Goal: Feedback & Contribution: Submit feedback/report problem

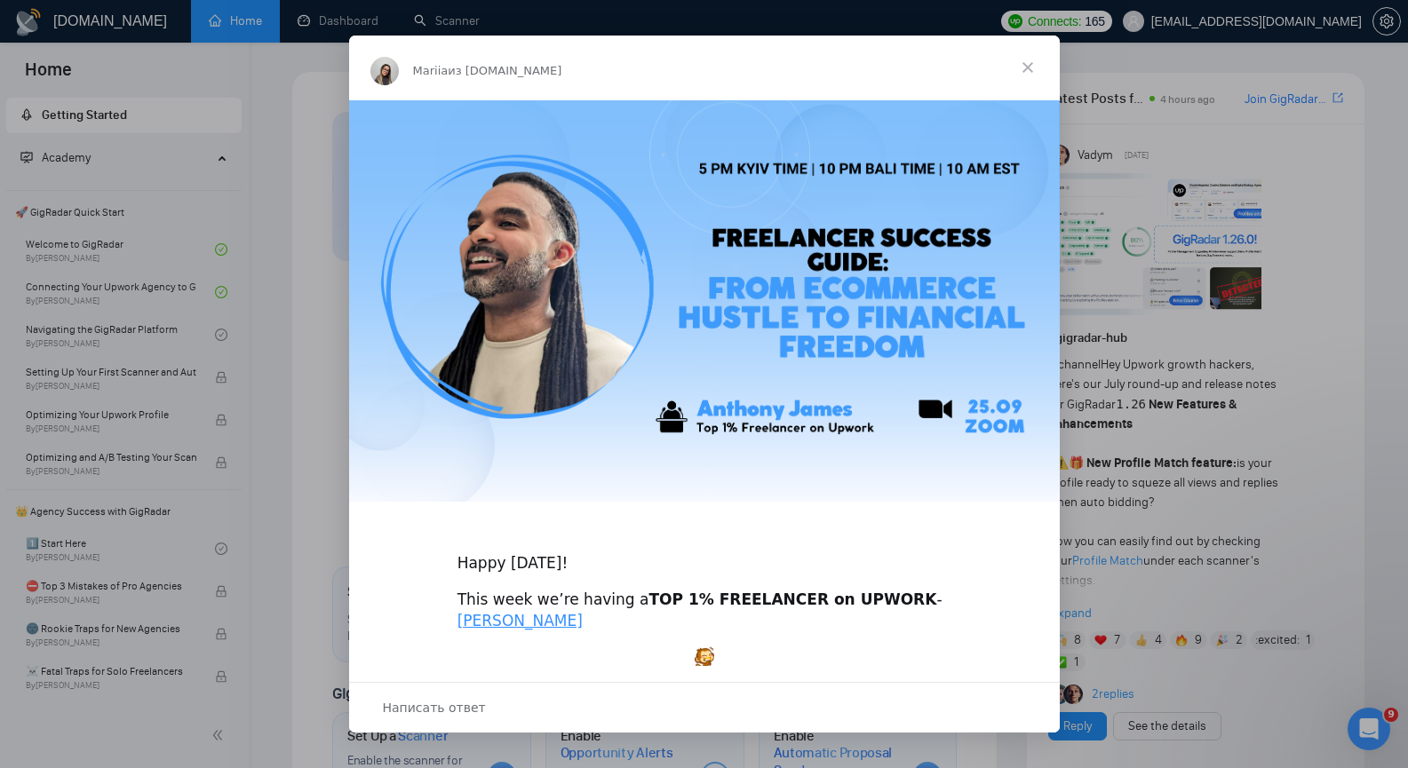
click at [1028, 67] on span "Закрыть" at bounding box center [1028, 68] width 64 height 64
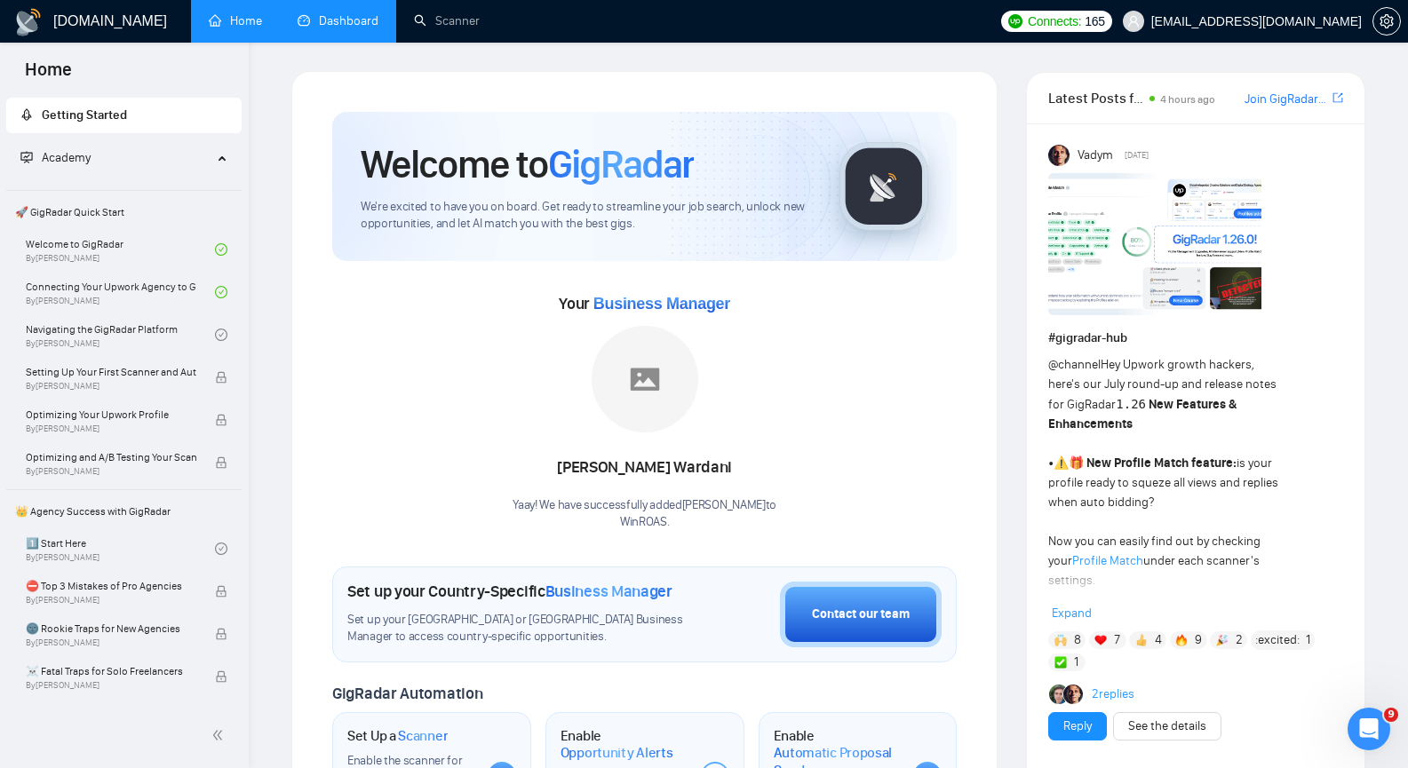
click at [336, 19] on link "Dashboard" at bounding box center [338, 20] width 81 height 15
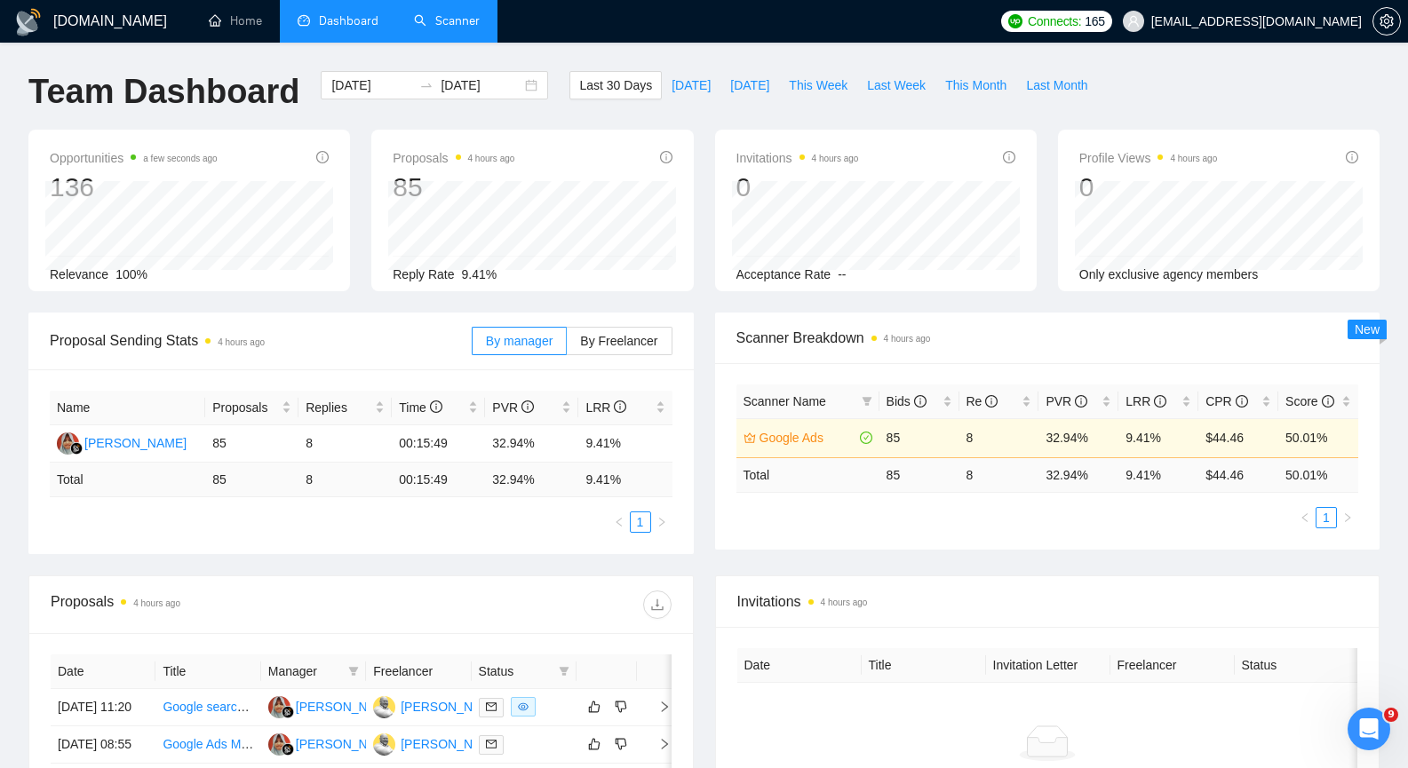
click at [454, 14] on link "Scanner" at bounding box center [447, 20] width 66 height 15
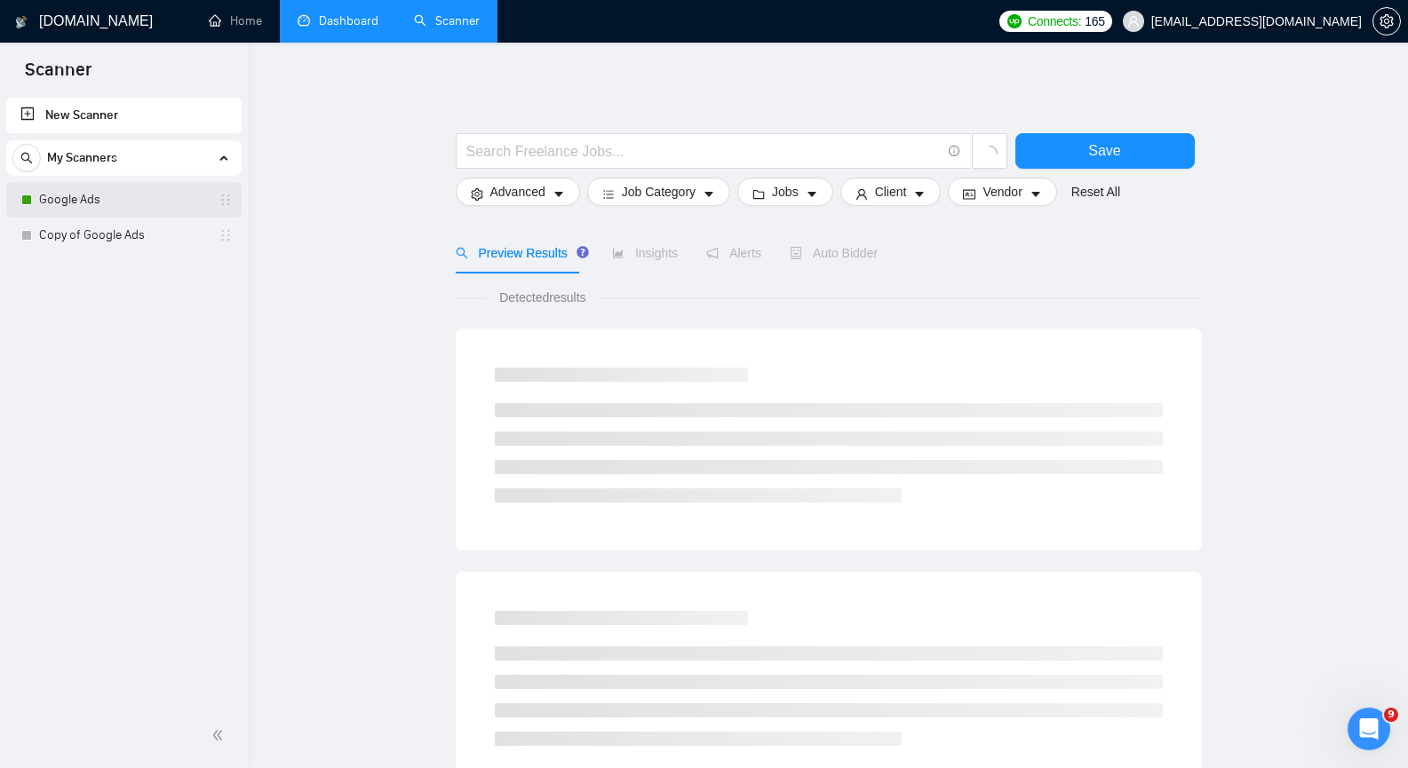
click at [96, 201] on link "Google Ads" at bounding box center [123, 200] width 169 height 36
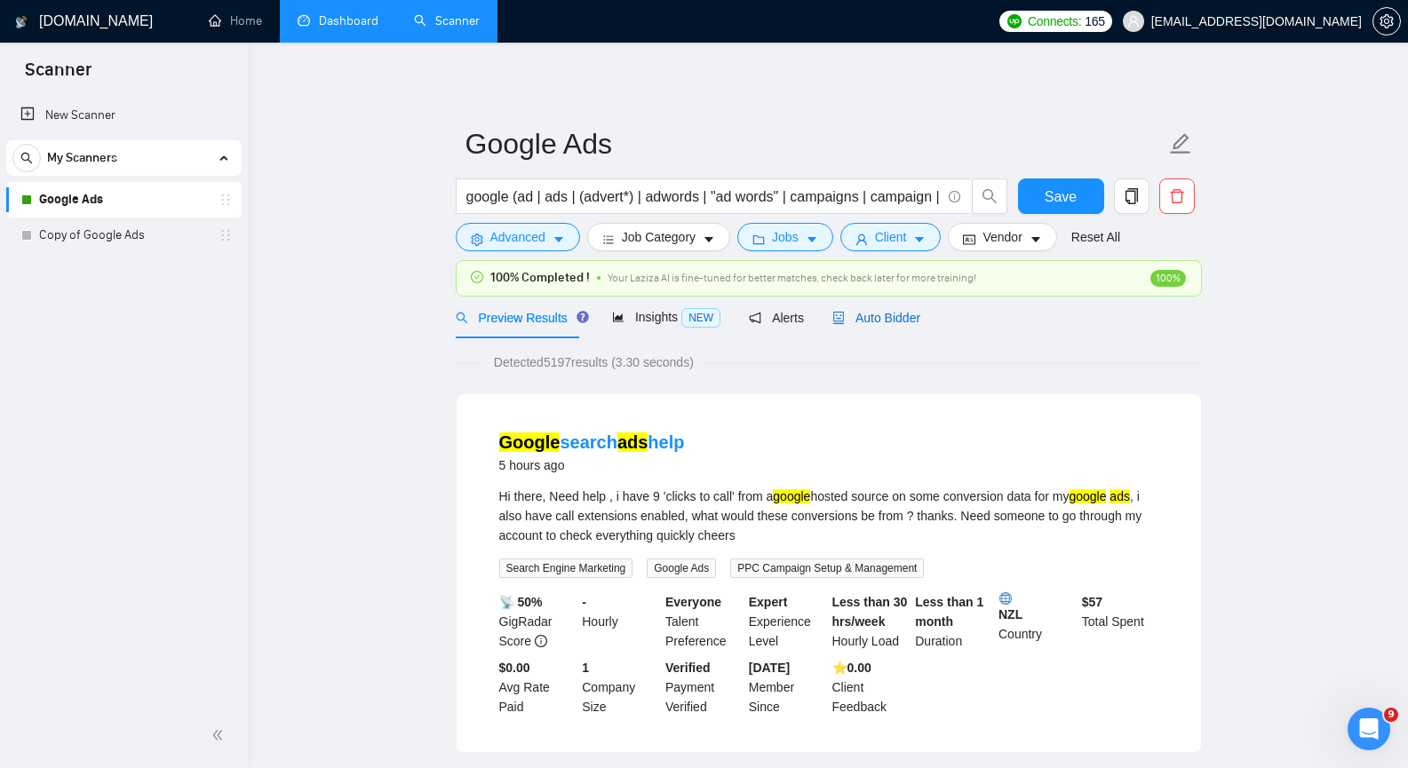
click at [857, 314] on span "Auto Bidder" at bounding box center [876, 318] width 88 height 14
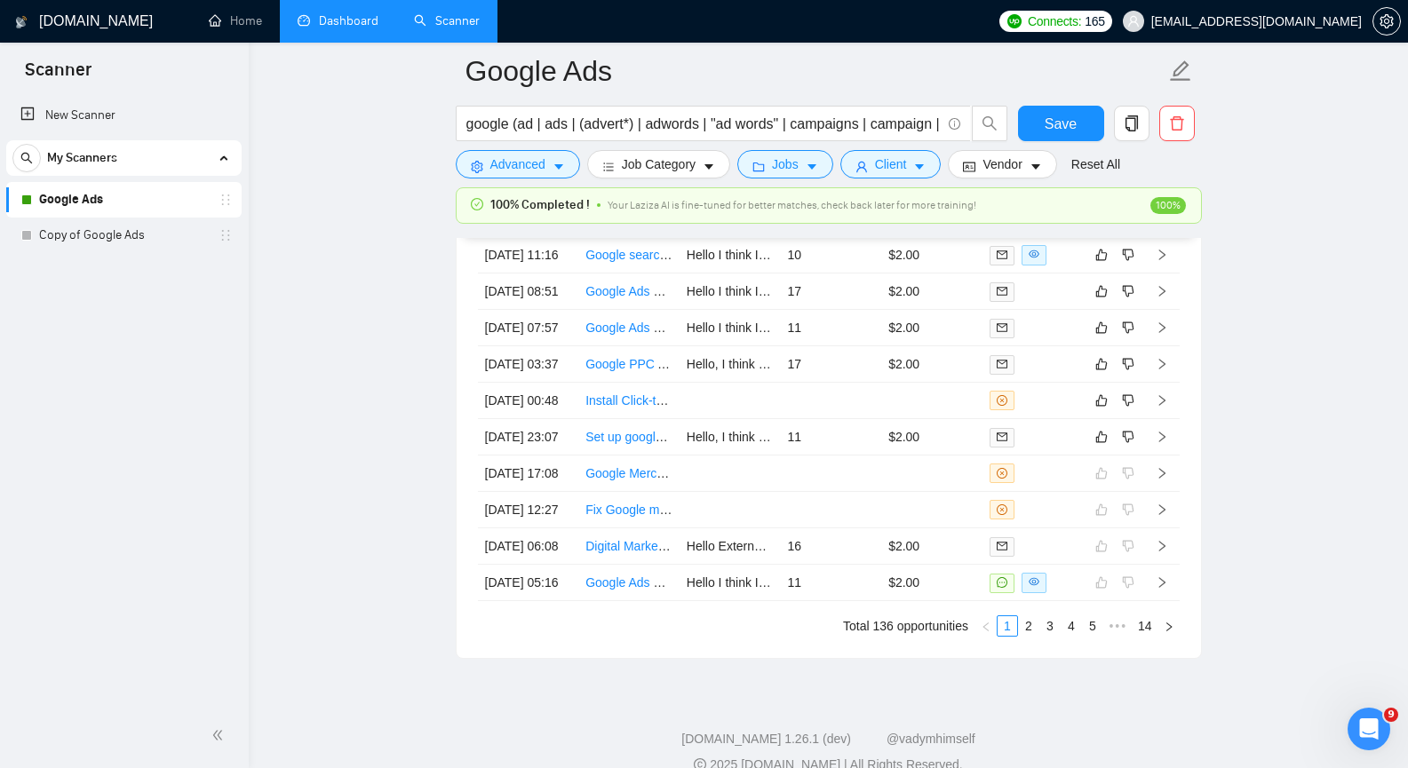
scroll to position [4530, 0]
click at [1160, 409] on icon "right" at bounding box center [1162, 402] width 12 height 12
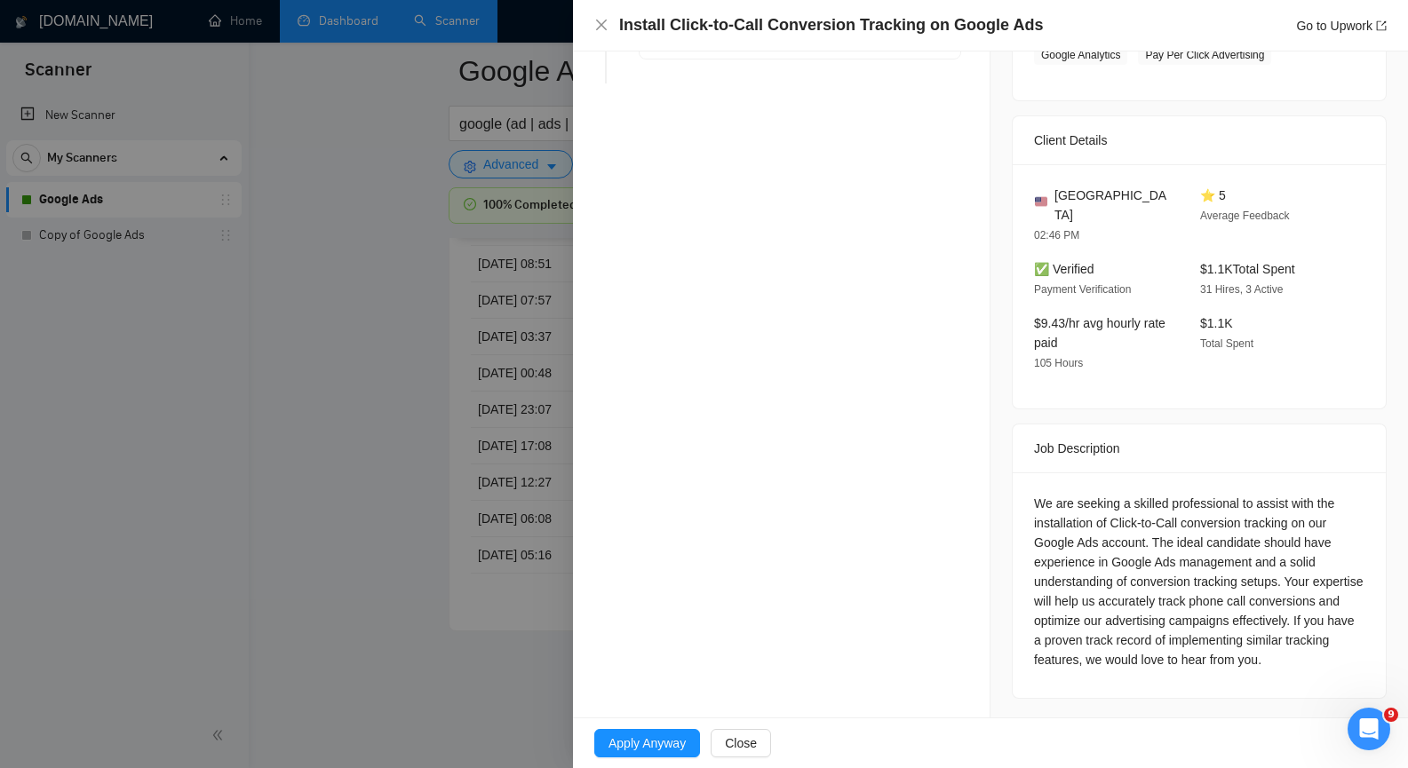
scroll to position [4618, 0]
click at [752, 738] on span "Close" at bounding box center [741, 744] width 32 height 20
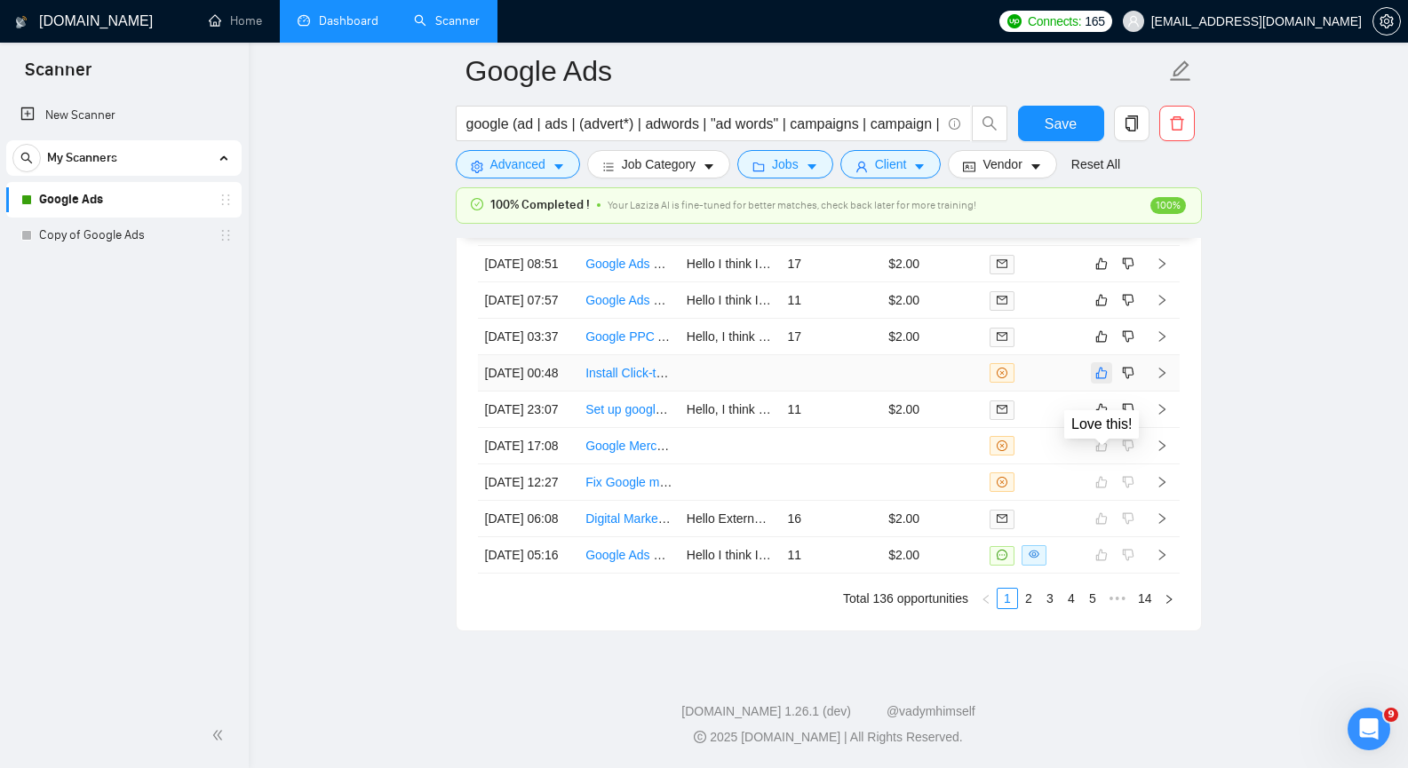
click at [1104, 379] on icon "like" at bounding box center [1101, 374] width 12 height 12
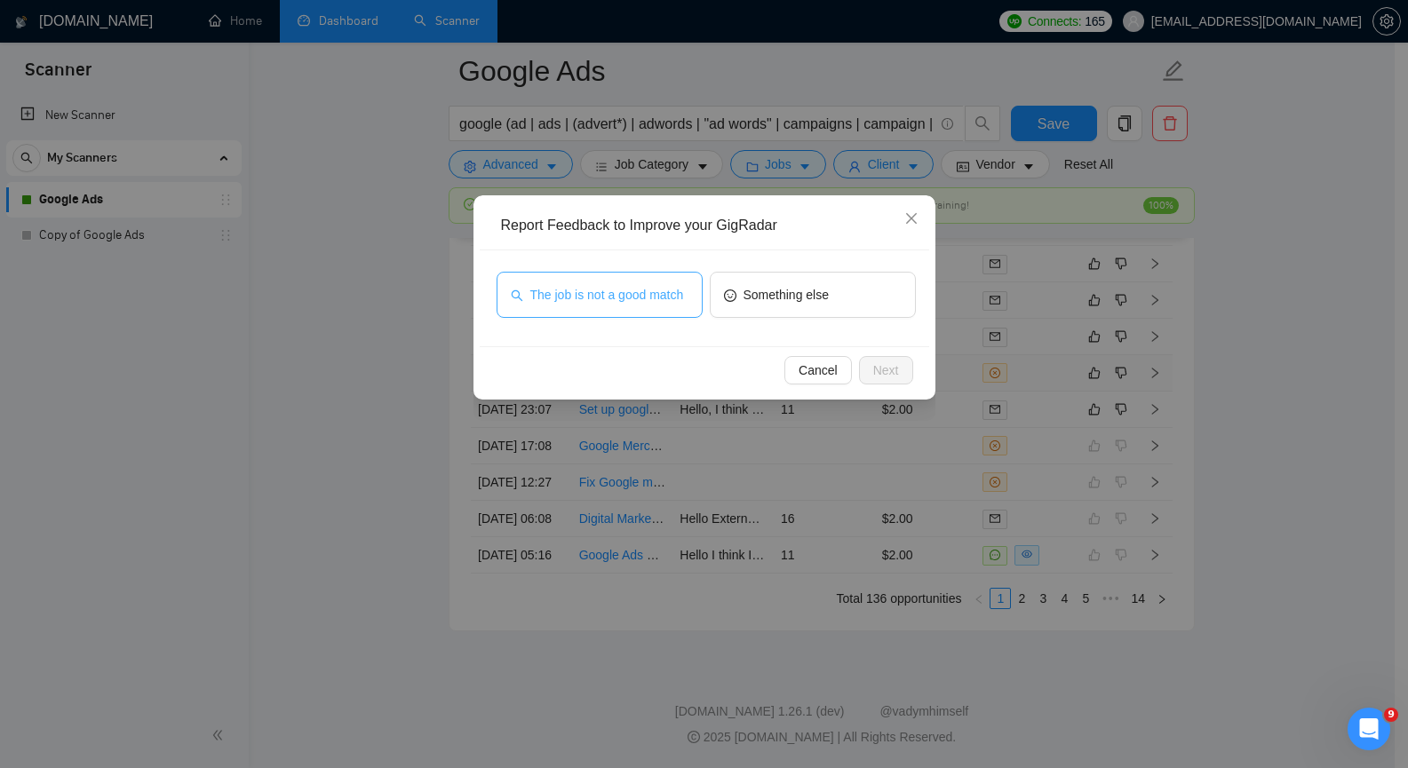
click at [546, 303] on span "The job is not a good match" at bounding box center [607, 295] width 154 height 20
click at [867, 368] on button "Next" at bounding box center [886, 370] width 54 height 28
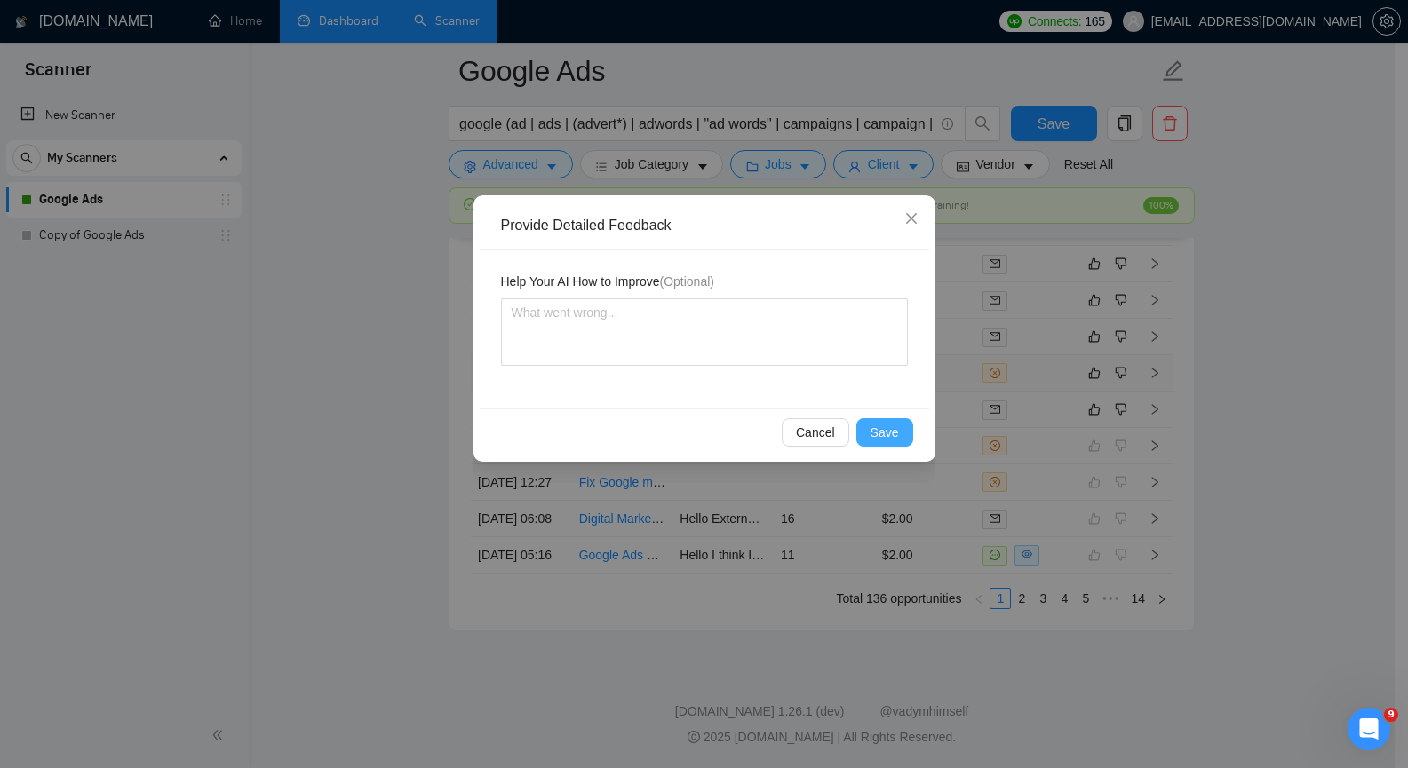
click at [881, 427] on span "Save" at bounding box center [884, 433] width 28 height 20
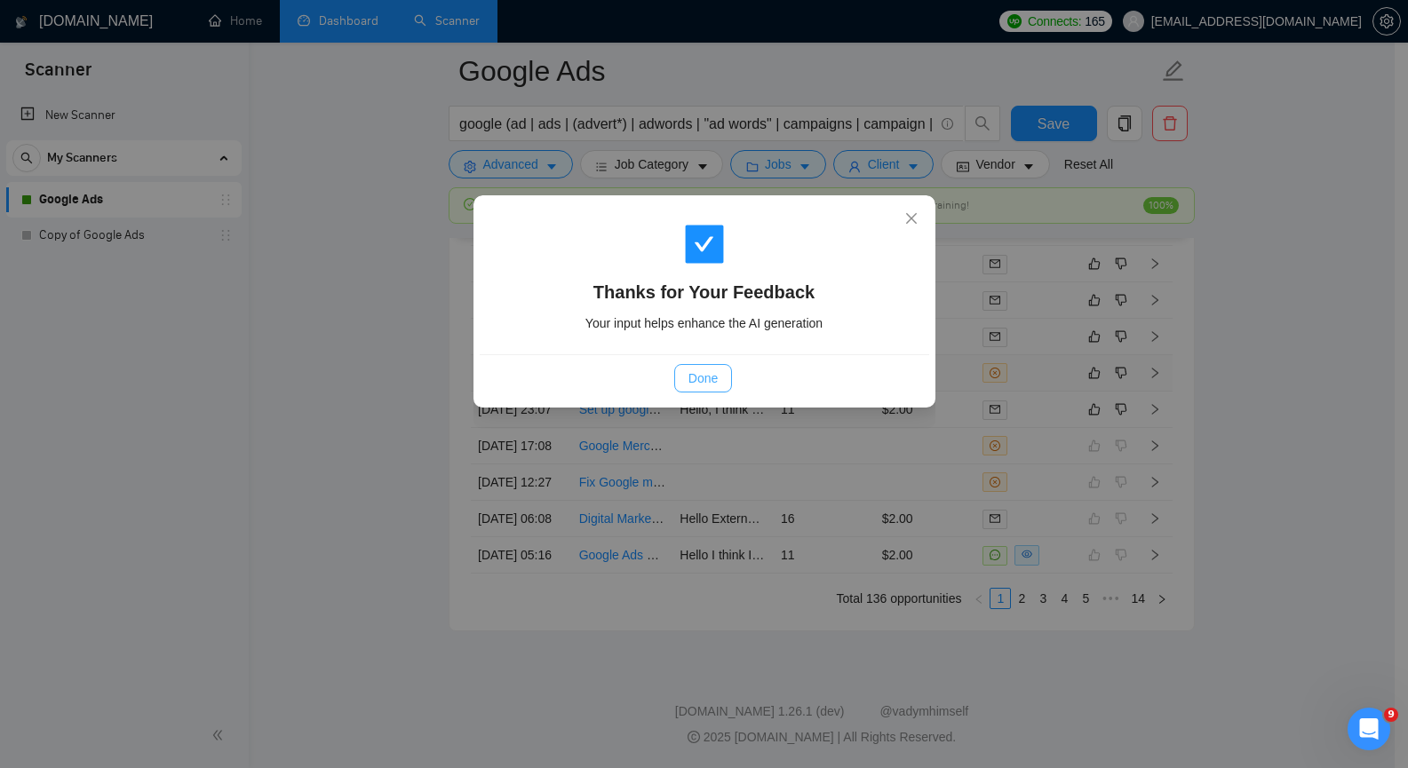
drag, startPoint x: 703, startPoint y: 375, endPoint x: 721, endPoint y: 373, distance: 18.7
click at [703, 375] on span "Done" at bounding box center [702, 379] width 29 height 20
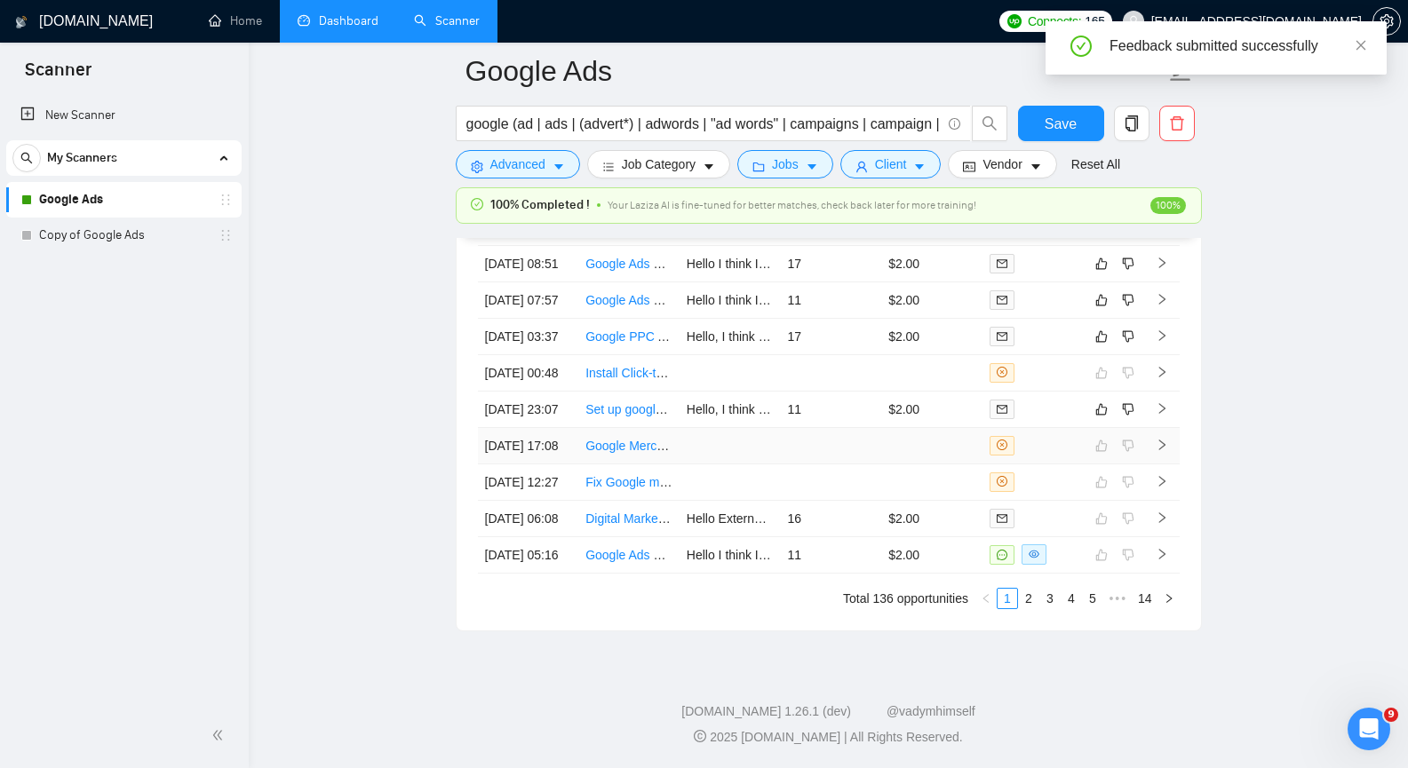
scroll to position [4467, 0]
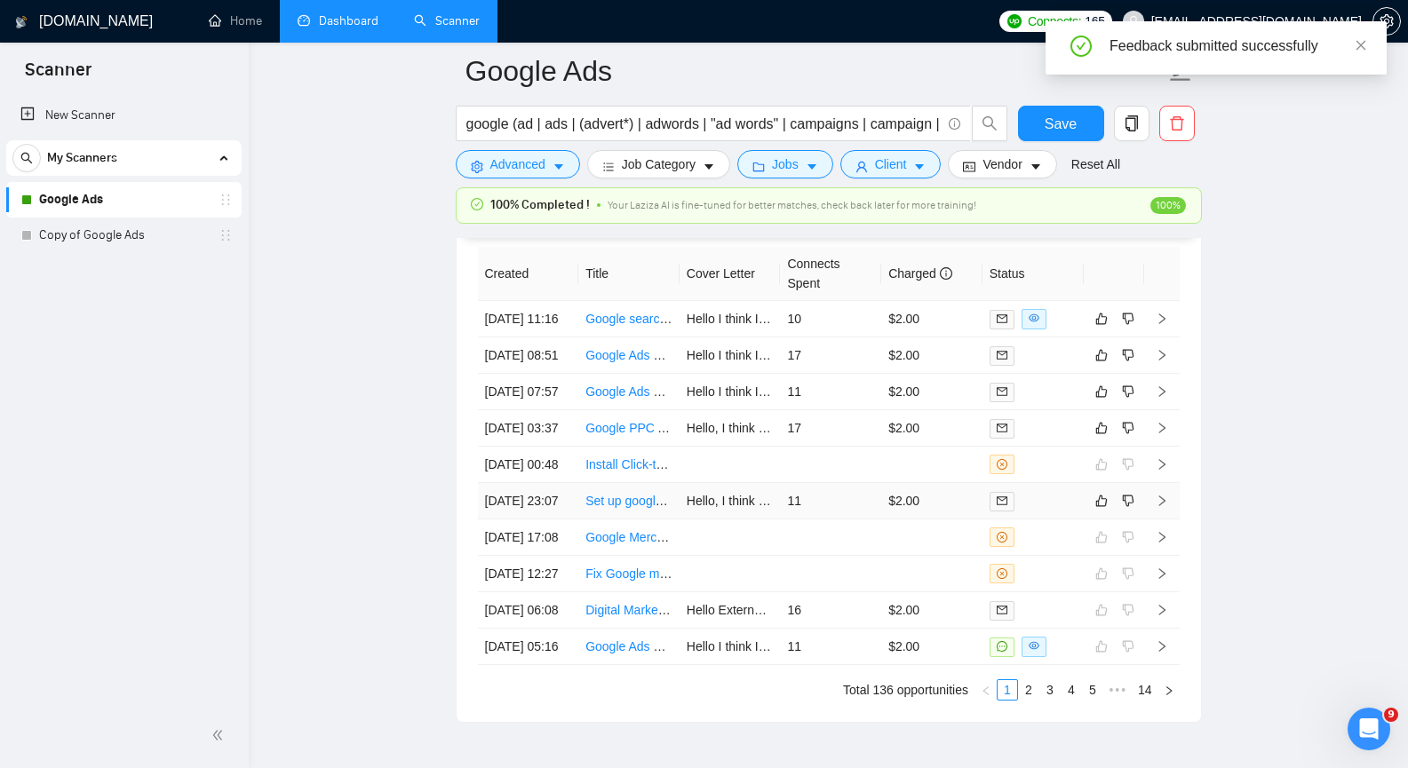
click at [1162, 507] on icon "right" at bounding box center [1162, 501] width 12 height 12
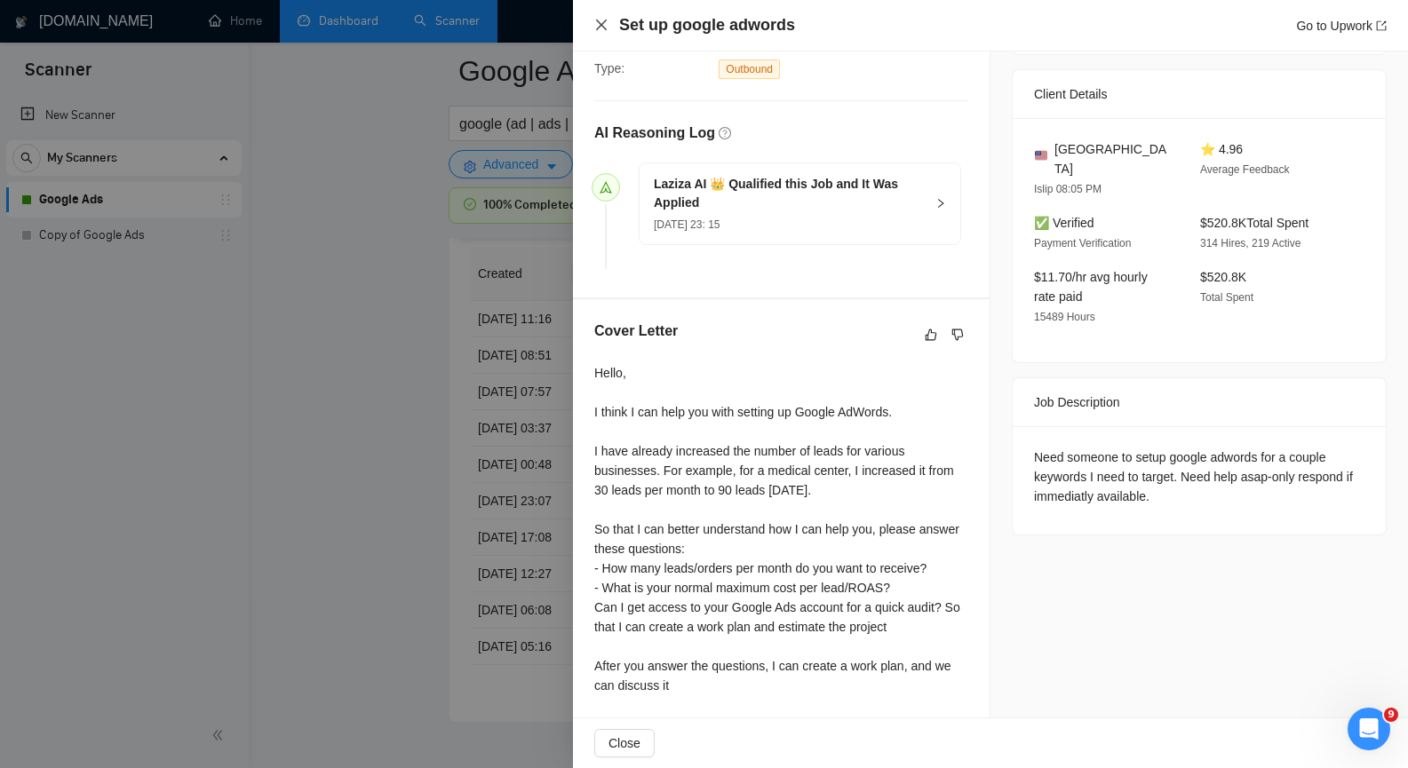
click at [597, 28] on icon "close" at bounding box center [601, 25] width 14 height 14
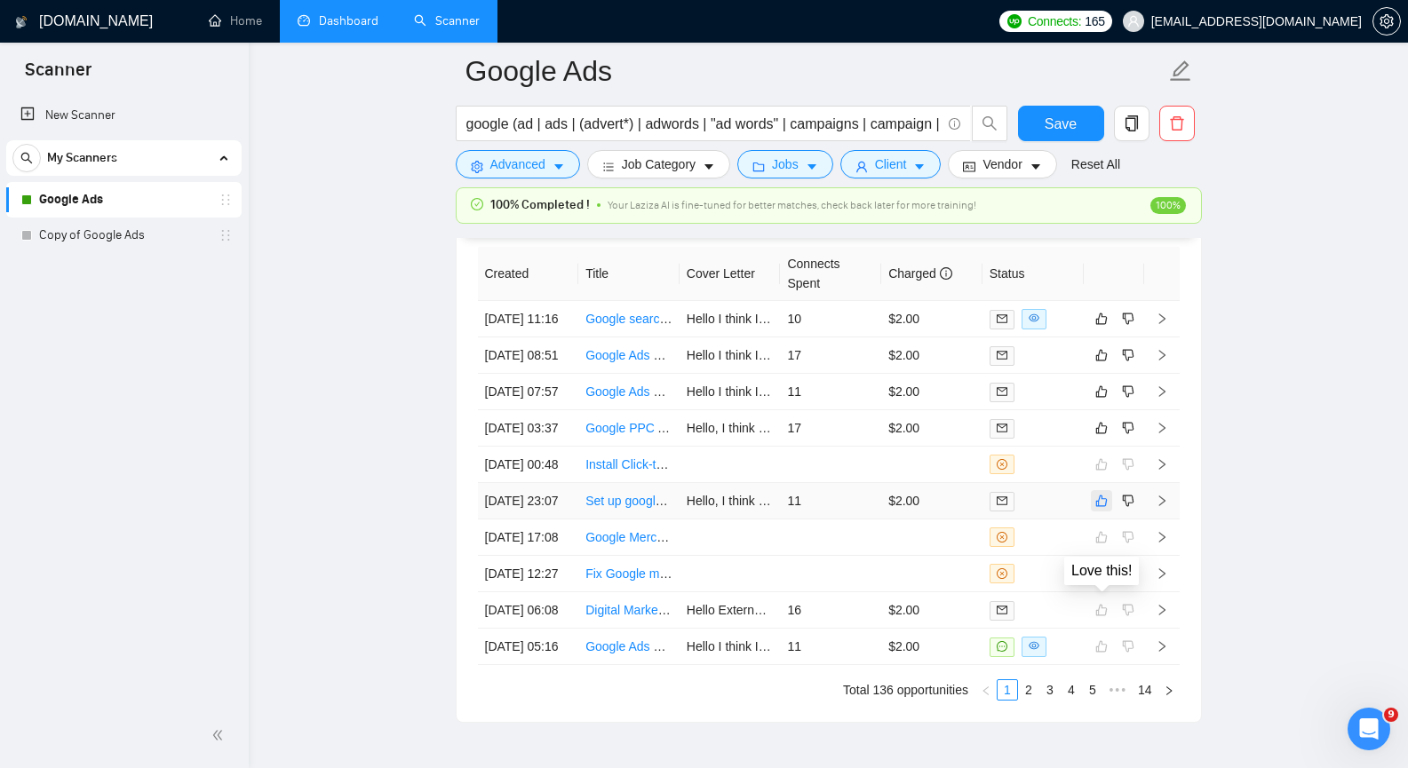
click at [1106, 507] on icon "like" at bounding box center [1101, 502] width 12 height 12
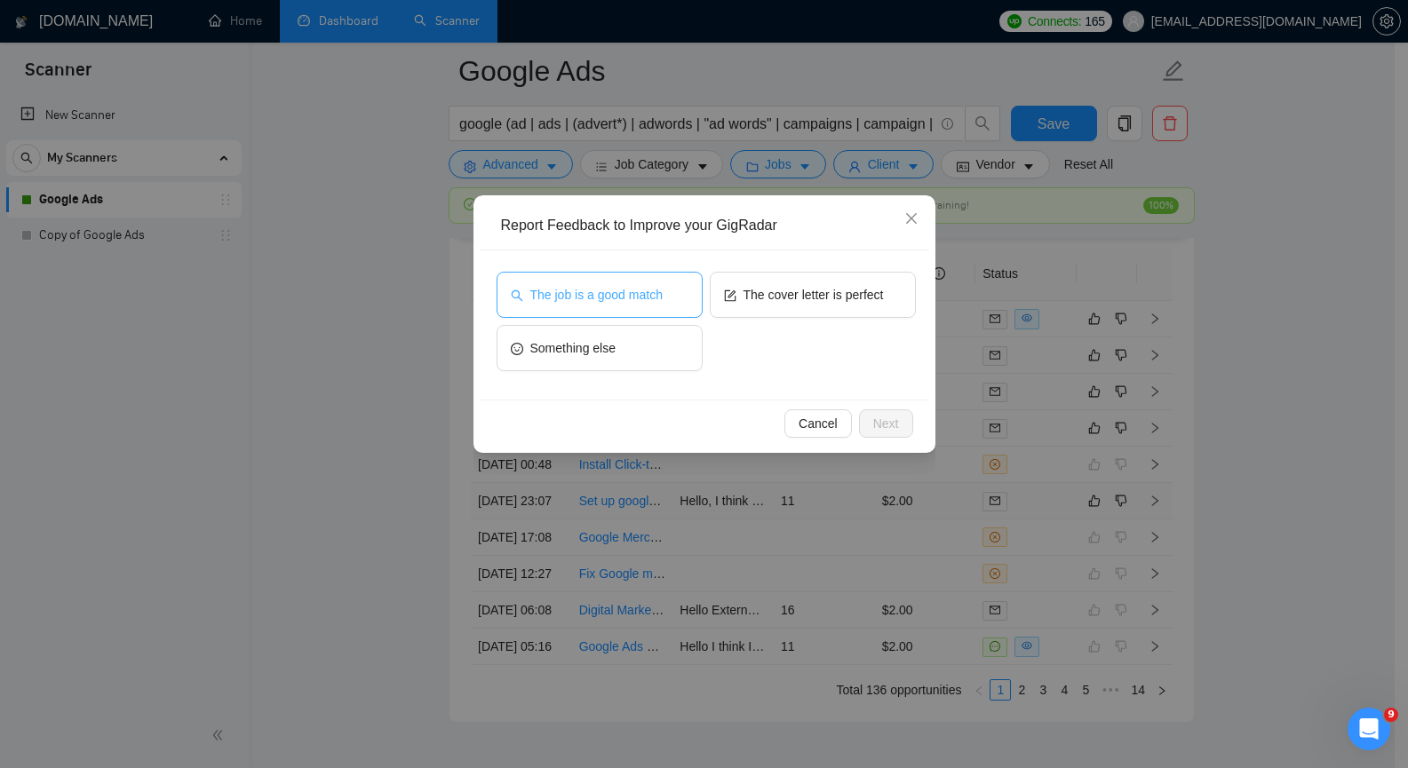
click at [619, 300] on span "The job is a good match" at bounding box center [596, 295] width 132 height 20
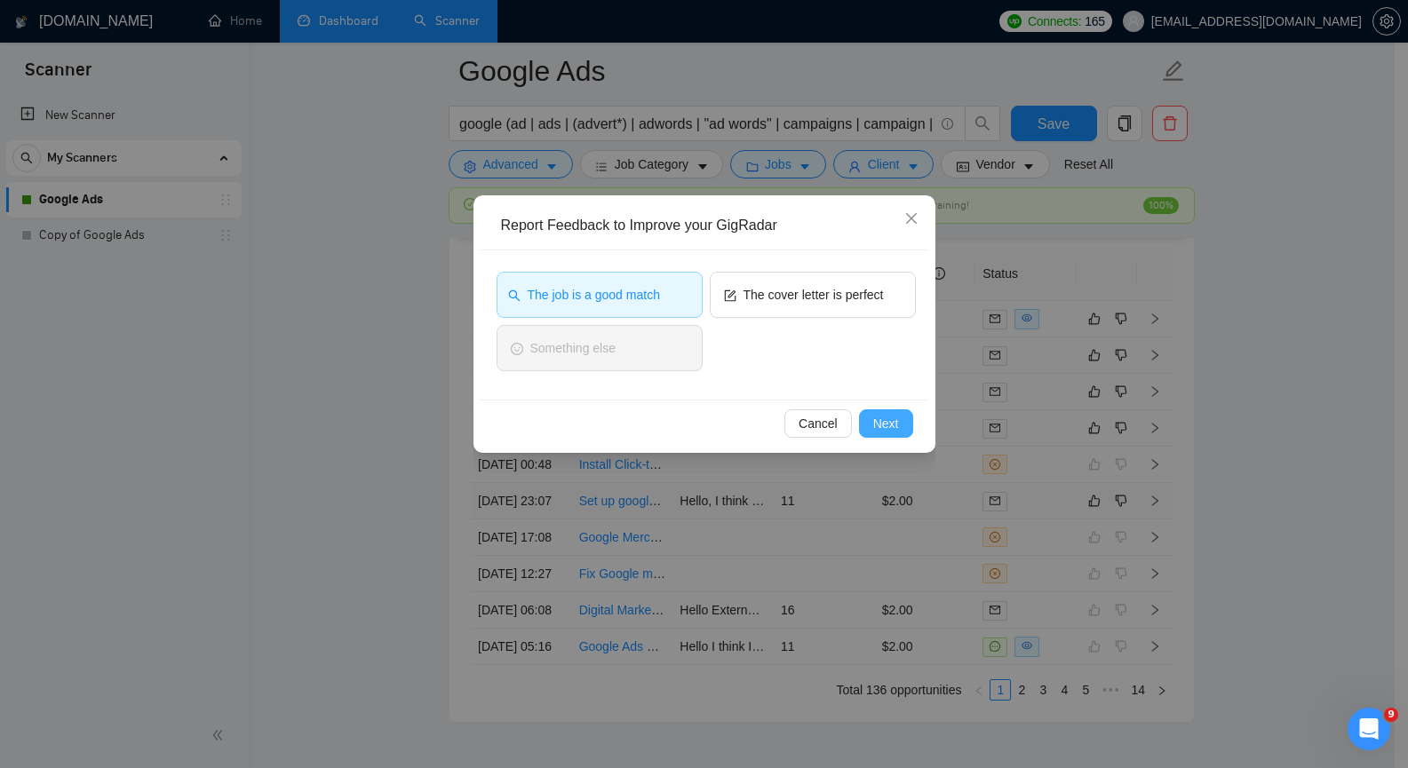
click at [897, 425] on span "Next" at bounding box center [886, 424] width 26 height 20
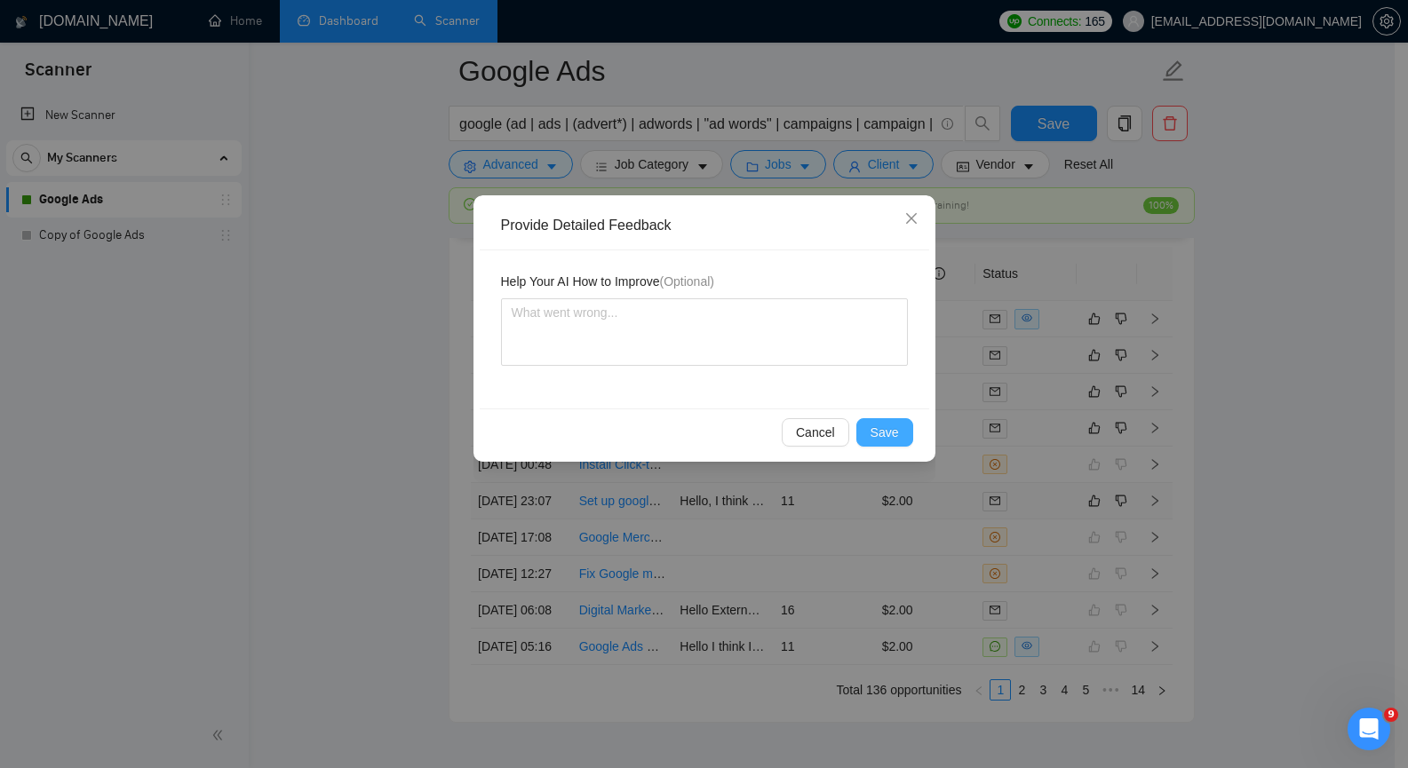
click at [897, 425] on span "Save" at bounding box center [884, 433] width 28 height 20
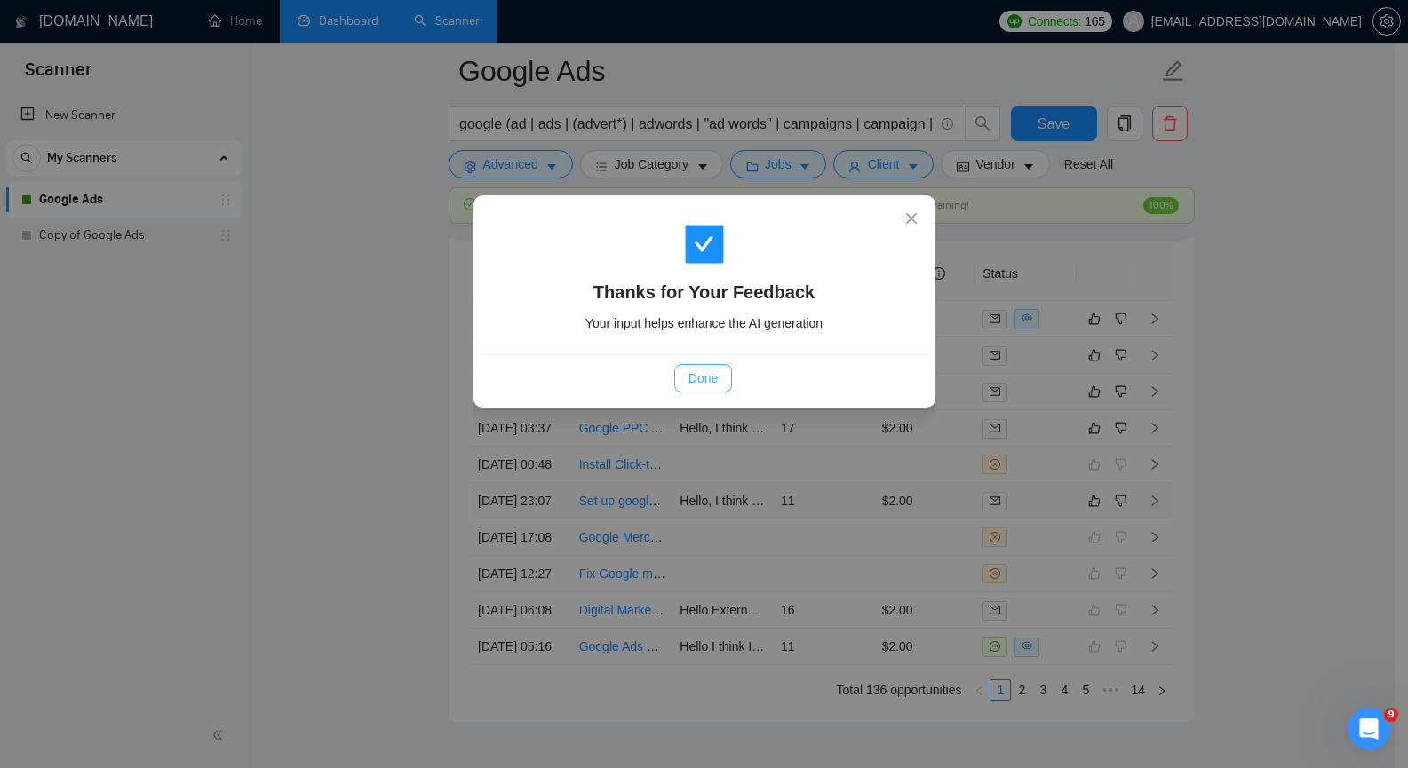
click at [684, 372] on button "Done" at bounding box center [703, 378] width 58 height 28
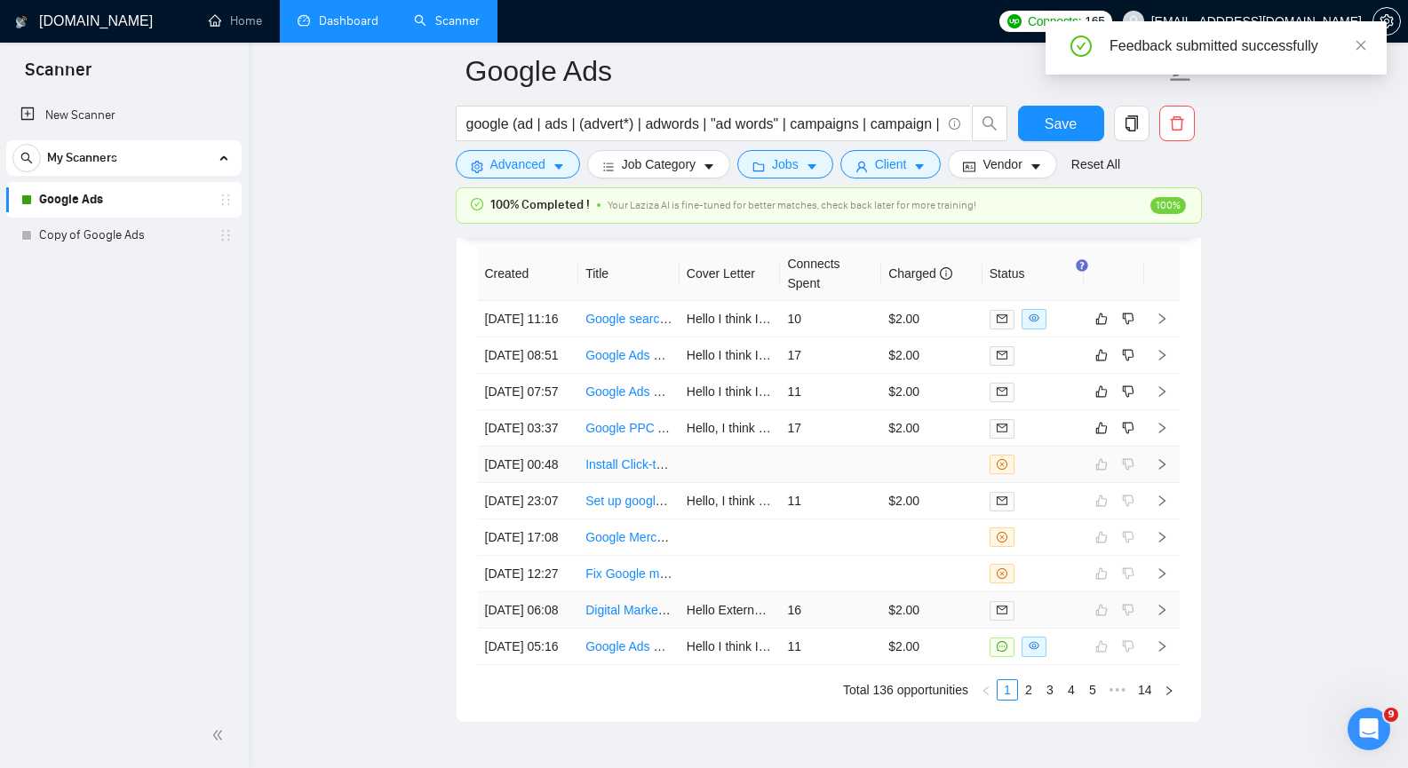
scroll to position [4379, 0]
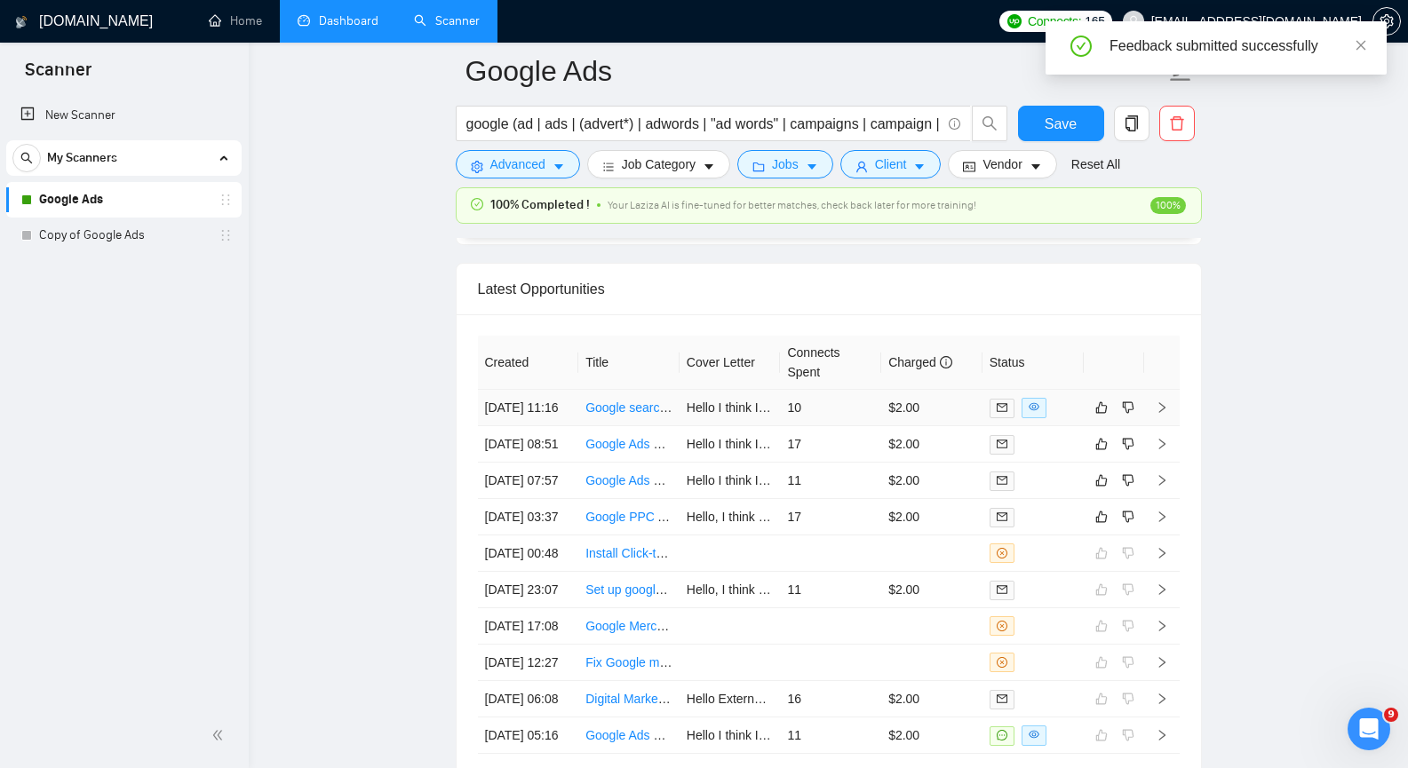
click at [1163, 413] on icon "right" at bounding box center [1161, 407] width 6 height 11
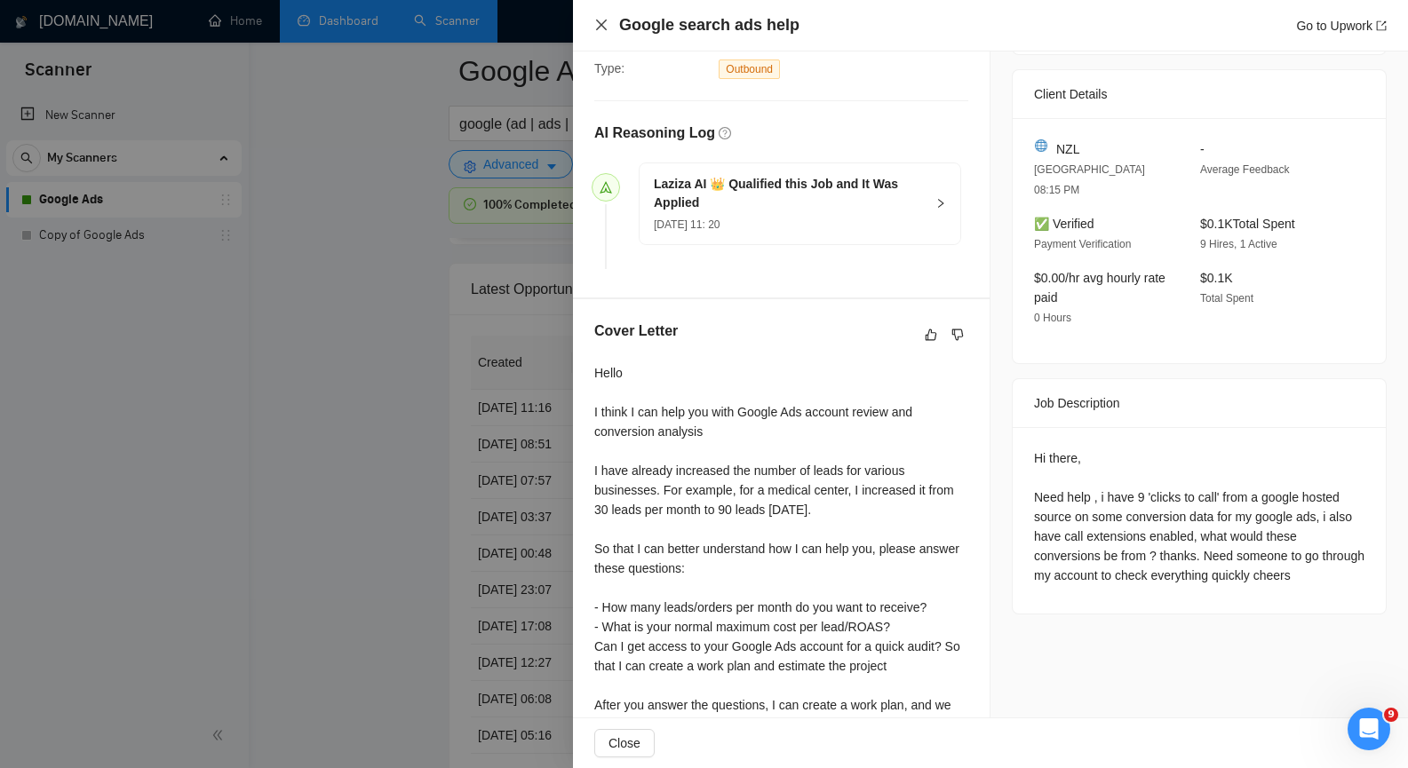
click at [599, 20] on icon "close" at bounding box center [601, 25] width 14 height 14
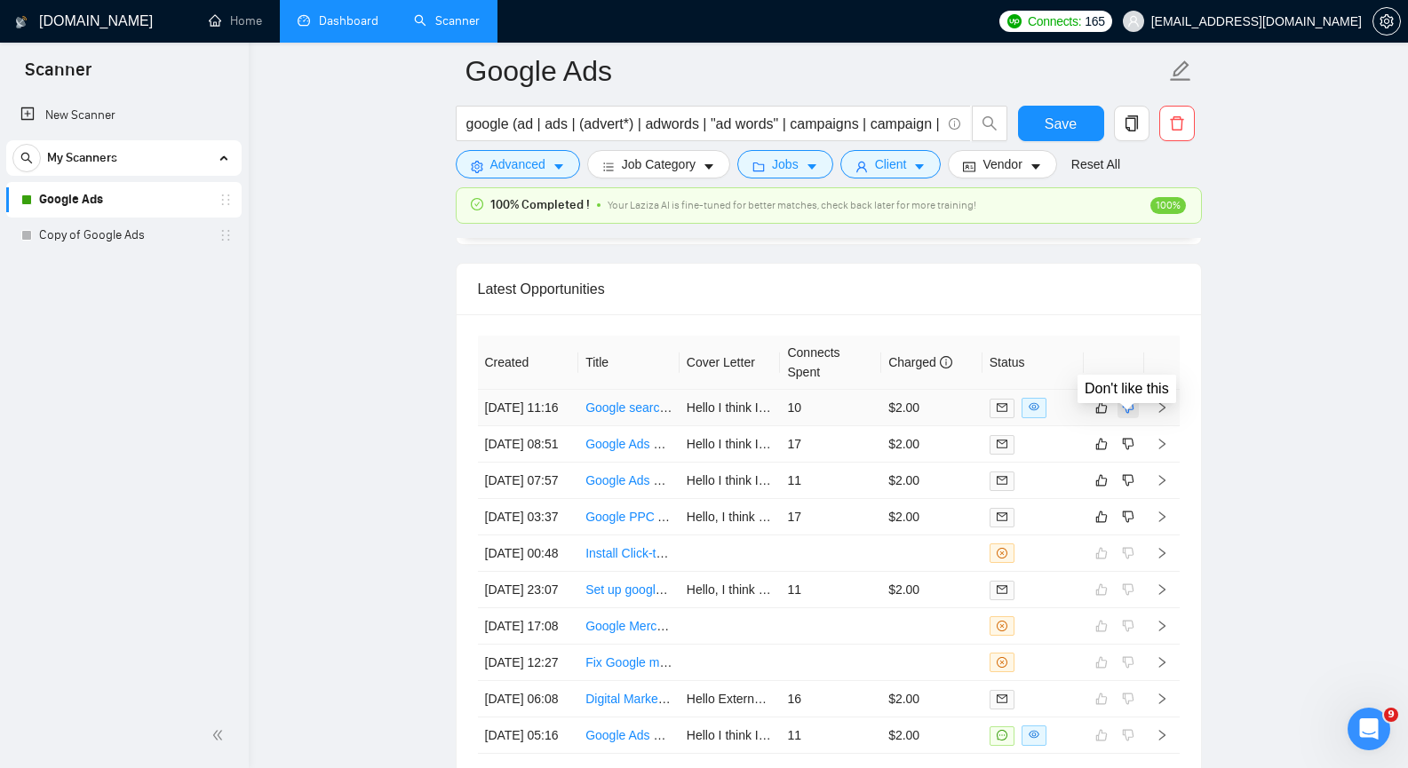
click at [1127, 415] on icon "dislike" at bounding box center [1128, 408] width 12 height 14
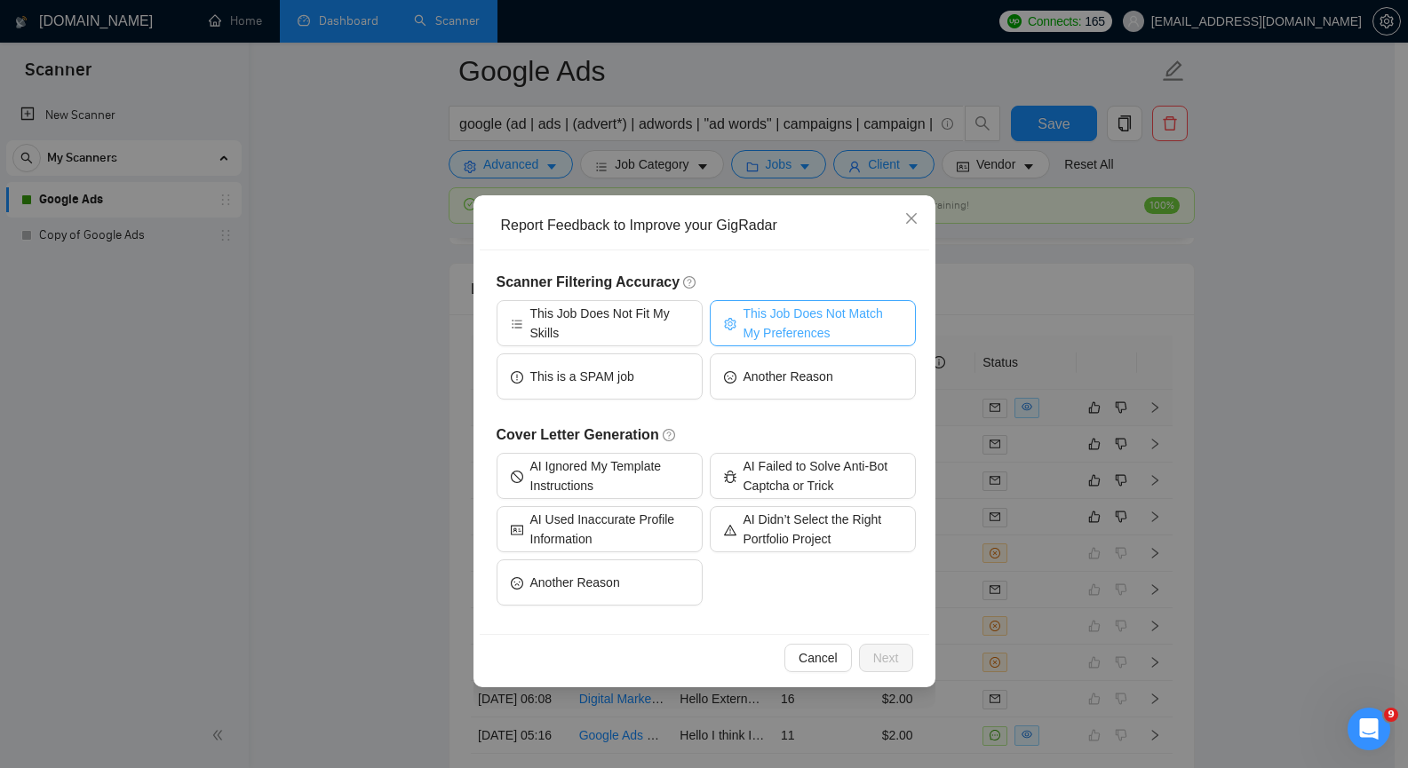
click at [800, 322] on span "This Job Does Not Match My Preferences" at bounding box center [822, 323] width 158 height 39
click at [894, 662] on span "Next" at bounding box center [886, 658] width 26 height 20
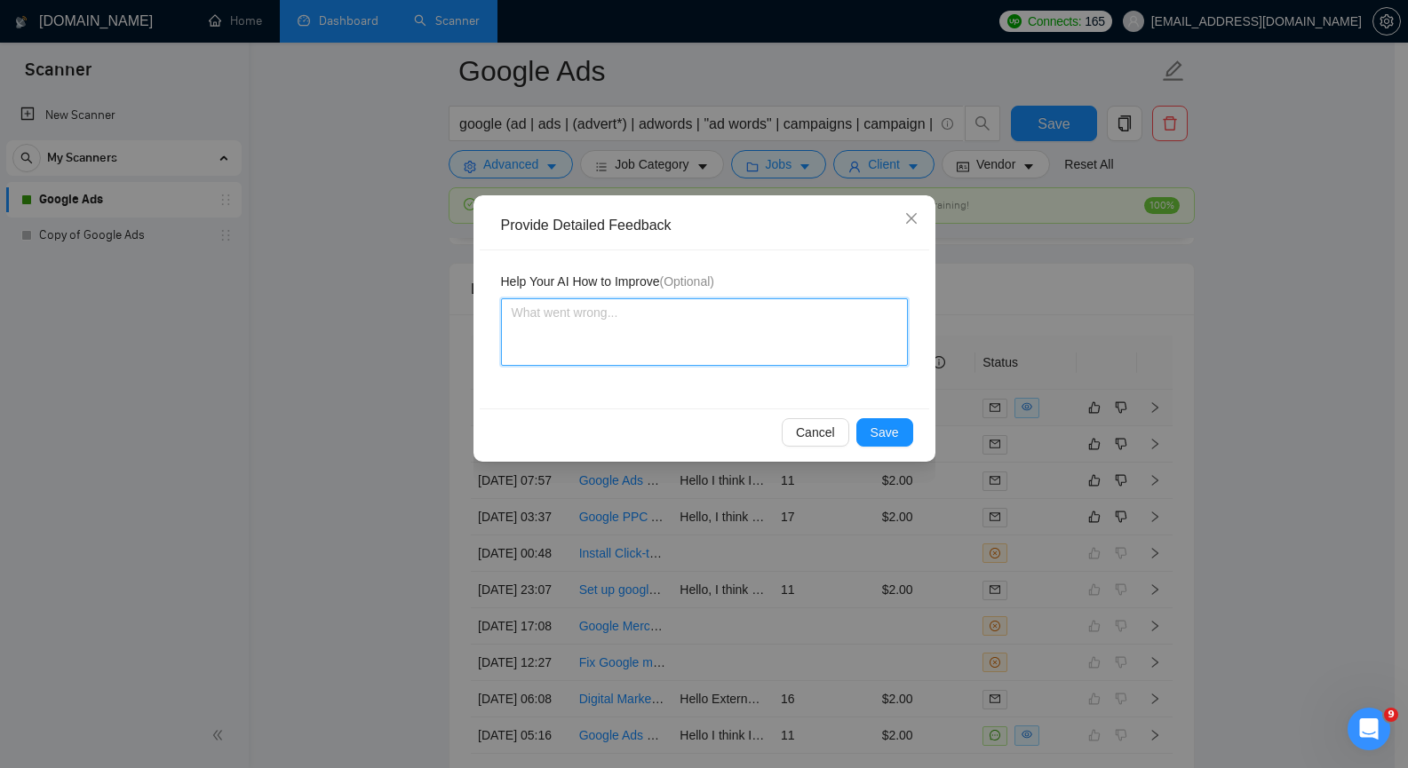
click at [695, 321] on textarea at bounding box center [704, 332] width 407 height 68
paste textarea "This is consulting work. I don't want to give advice."
type textarea "This is consulting work. I don't want to give advice."
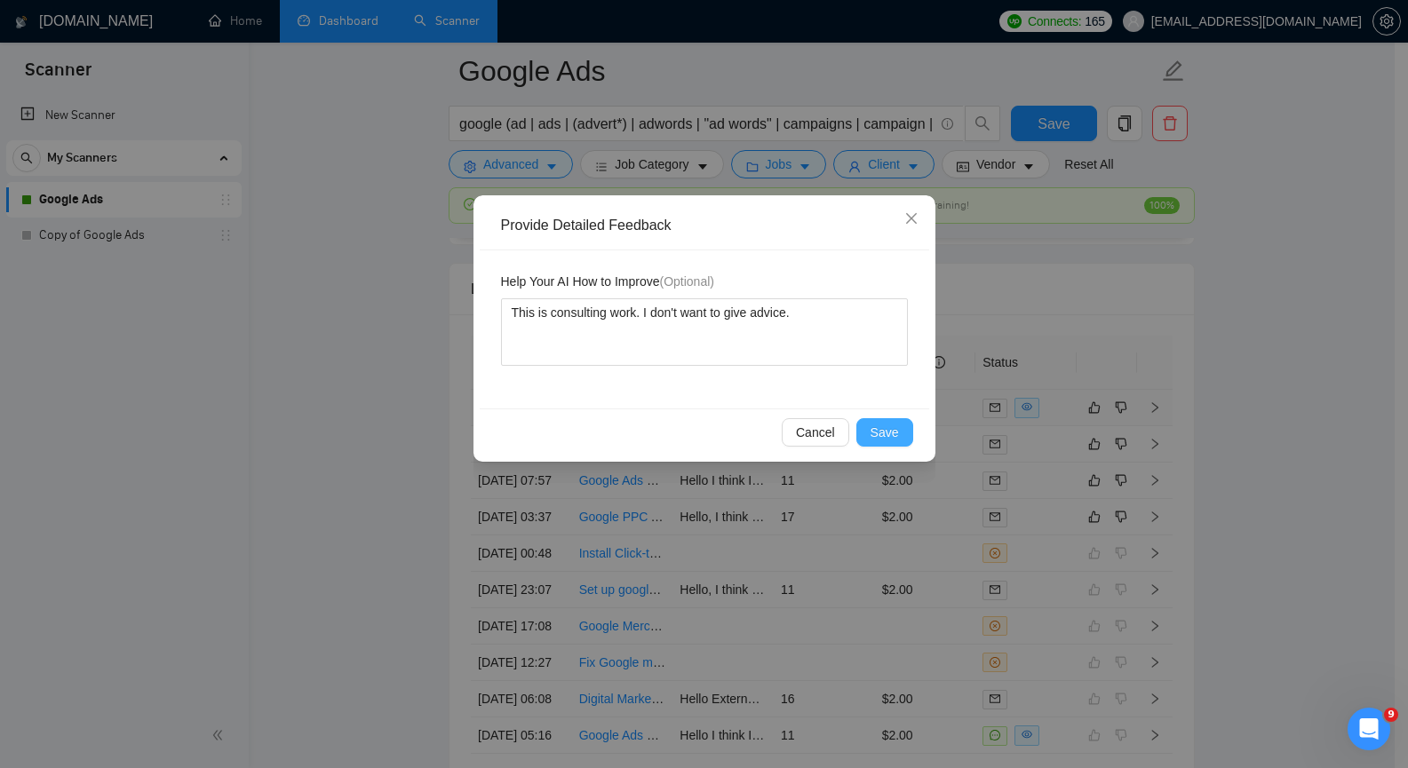
click at [890, 433] on span "Save" at bounding box center [884, 433] width 28 height 20
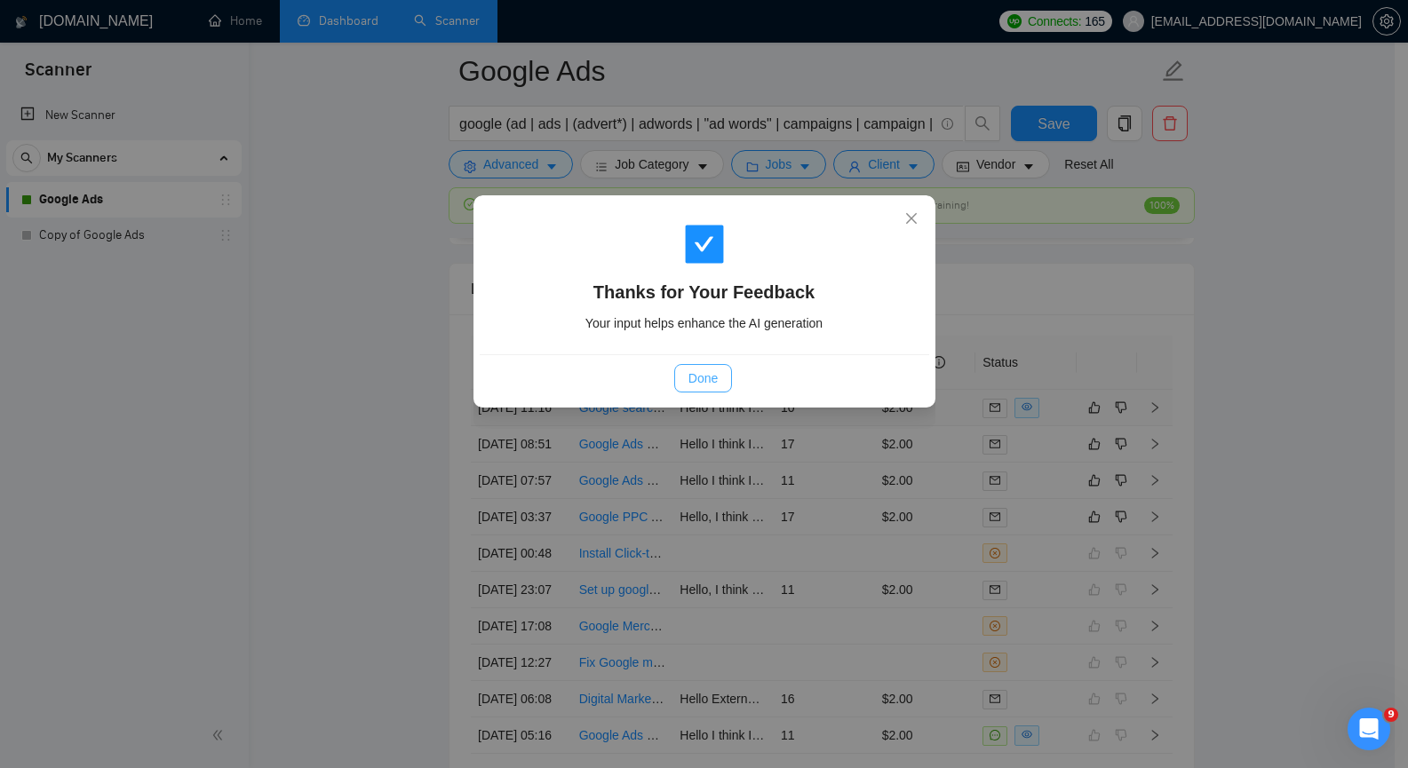
click at [710, 385] on span "Done" at bounding box center [702, 379] width 29 height 20
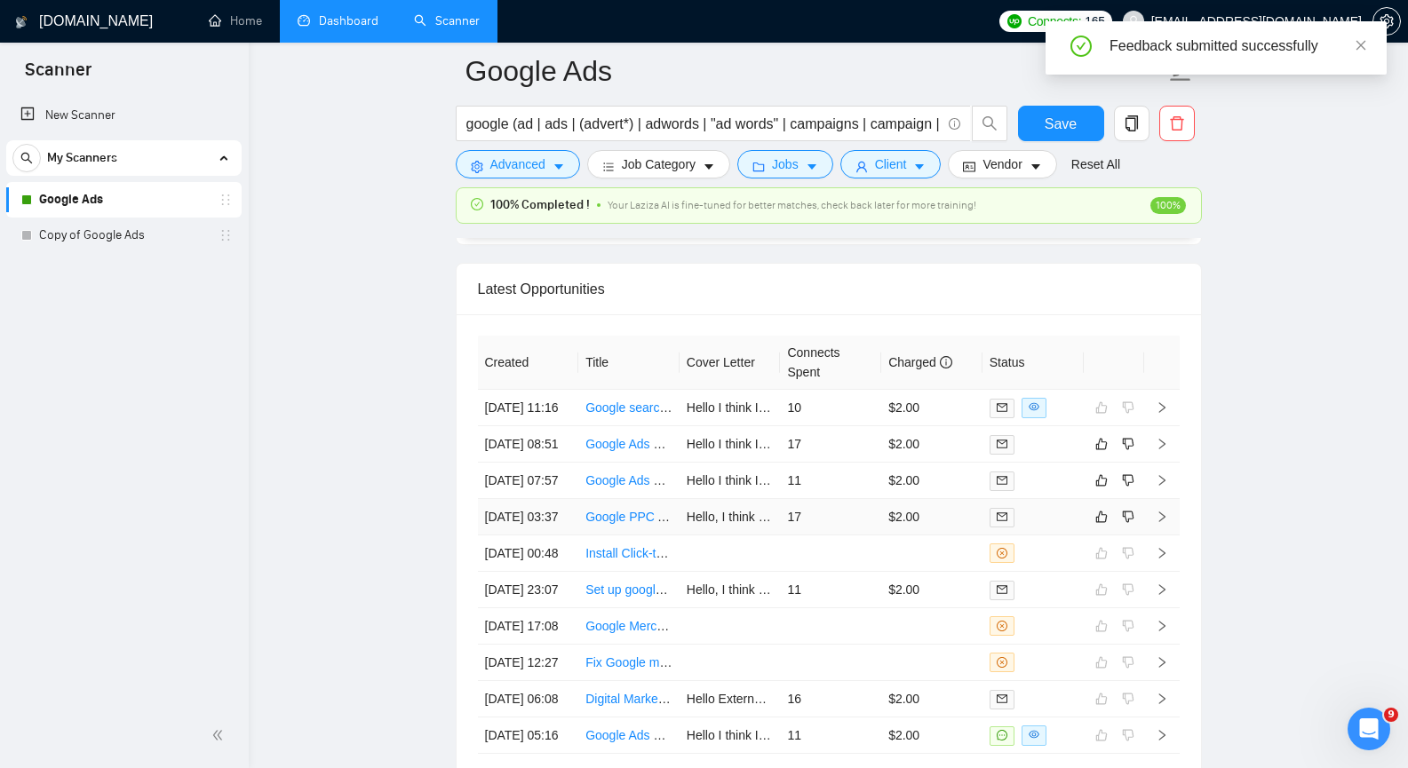
click at [1163, 522] on icon "right" at bounding box center [1161, 517] width 6 height 11
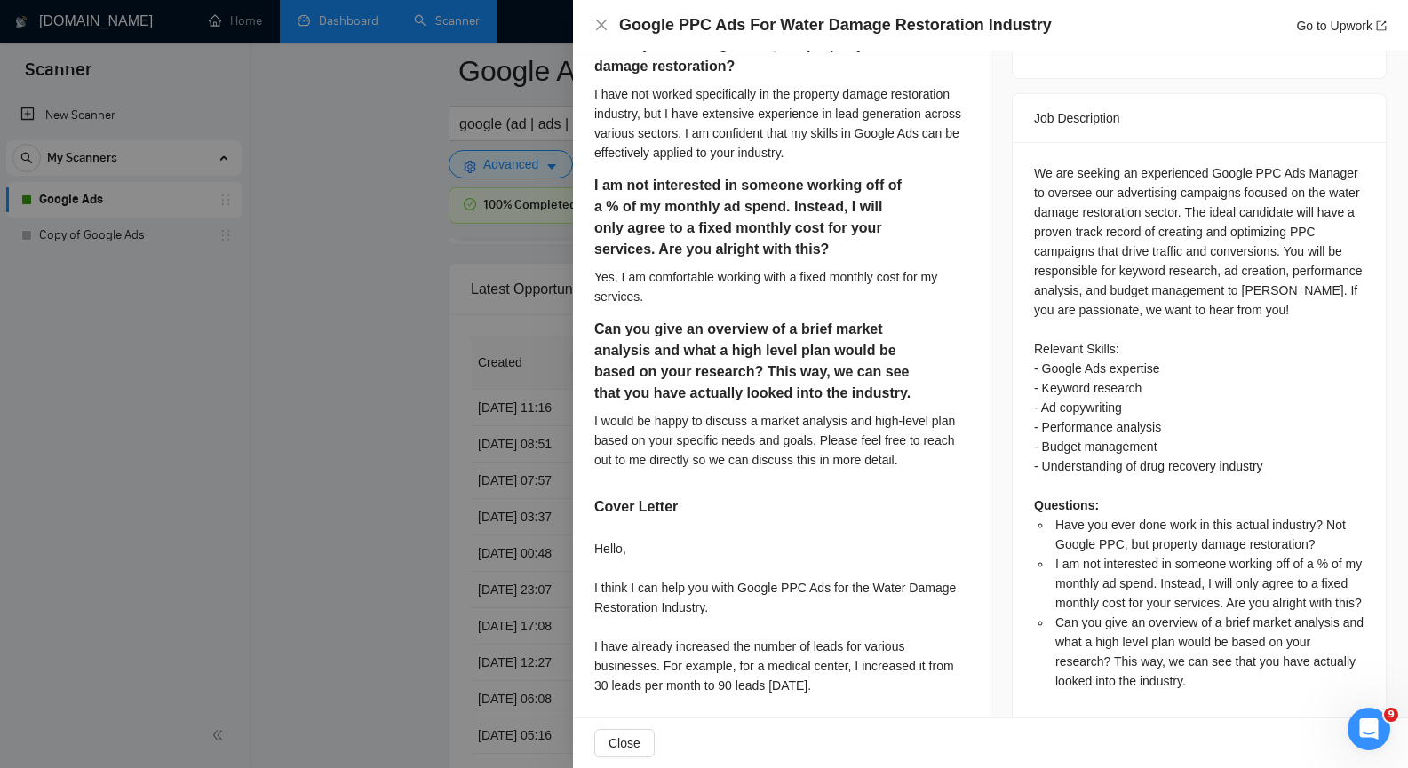
scroll to position [662, 0]
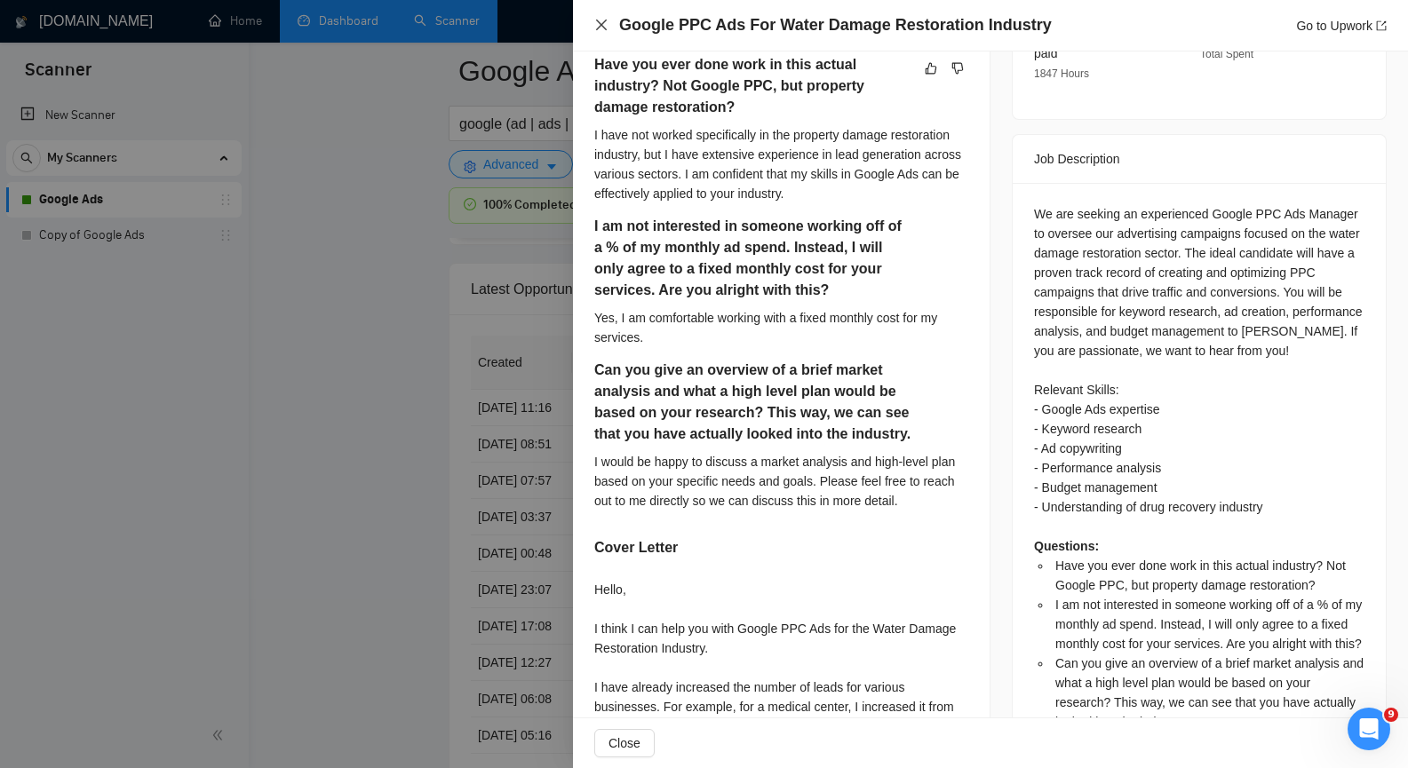
click at [599, 27] on icon "close" at bounding box center [601, 25] width 14 height 14
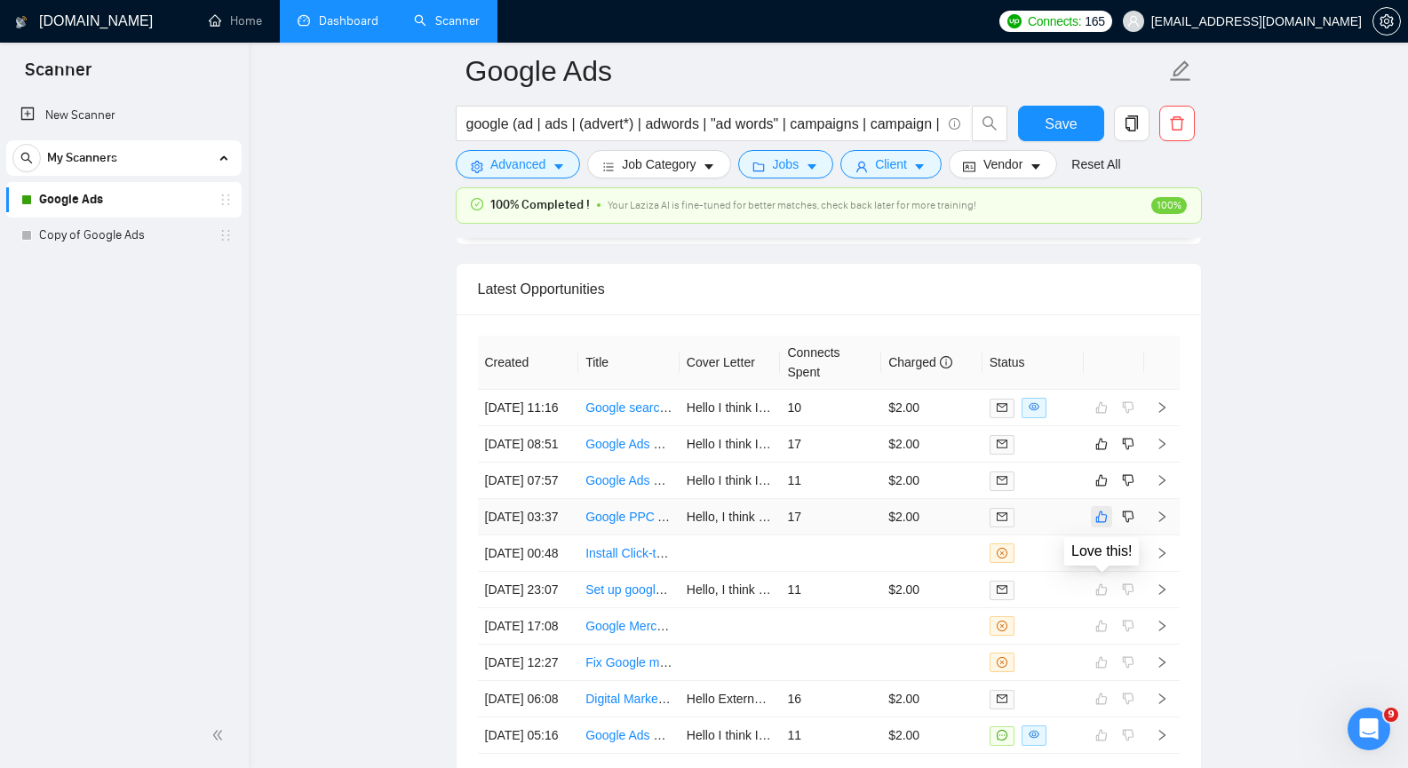
click at [1103, 524] on icon "like" at bounding box center [1101, 517] width 12 height 14
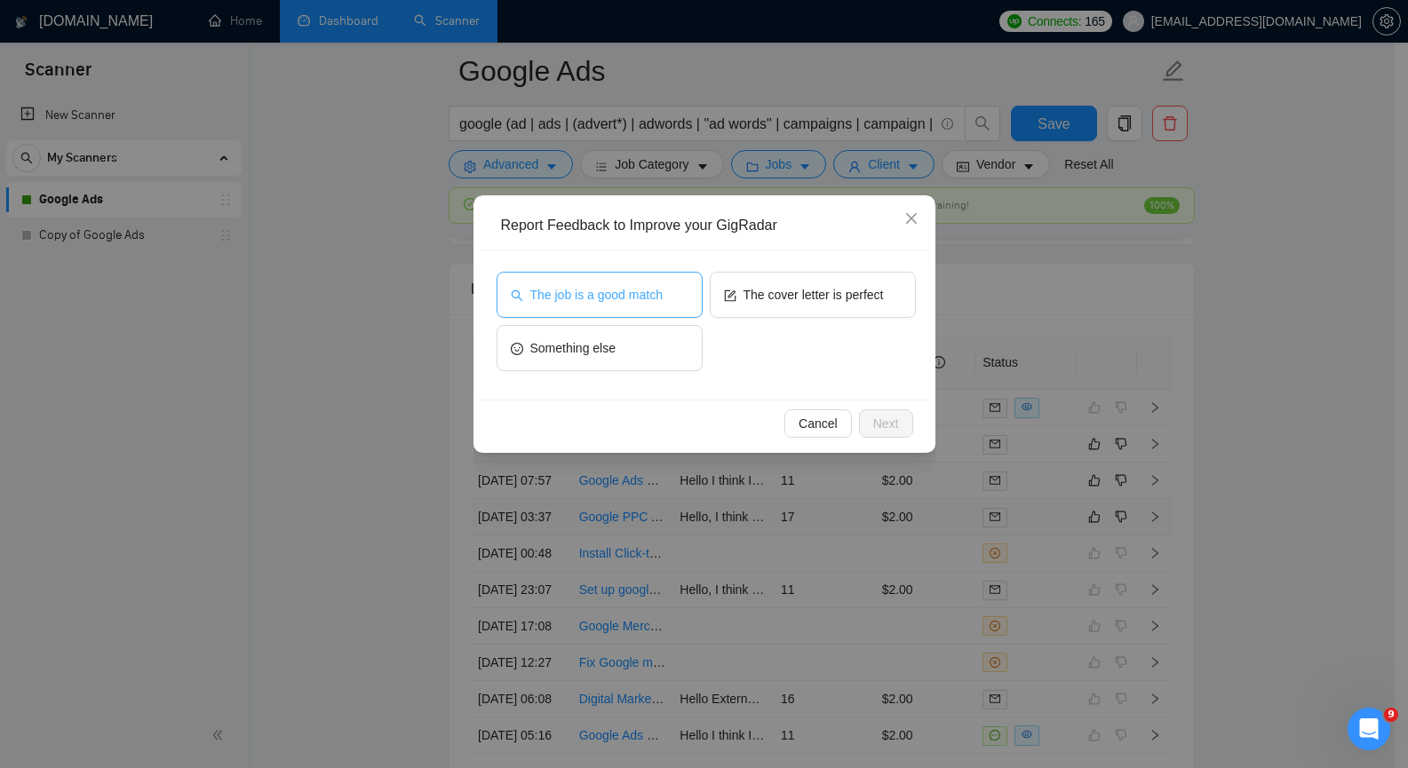
click at [601, 294] on span "The job is a good match" at bounding box center [596, 295] width 132 height 20
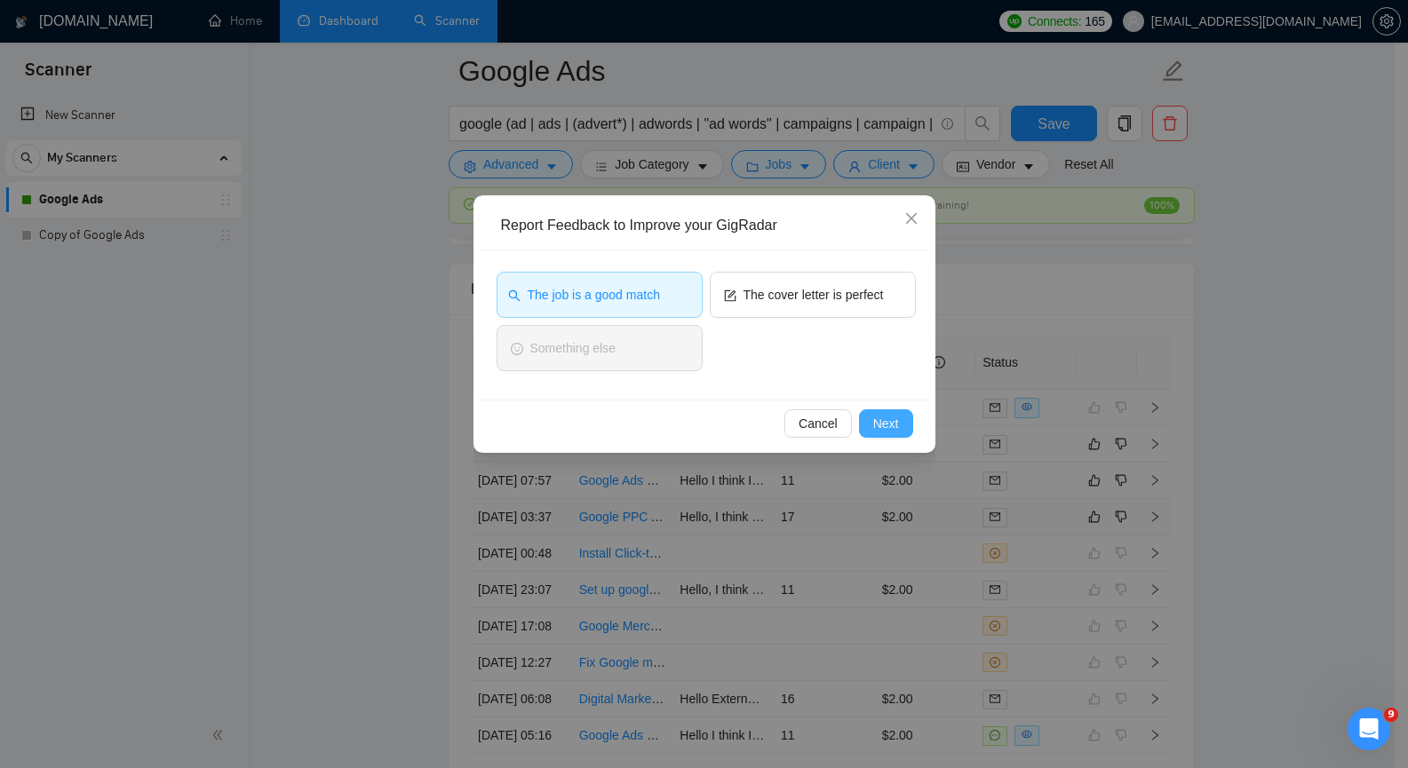
click at [901, 430] on button "Next" at bounding box center [886, 423] width 54 height 28
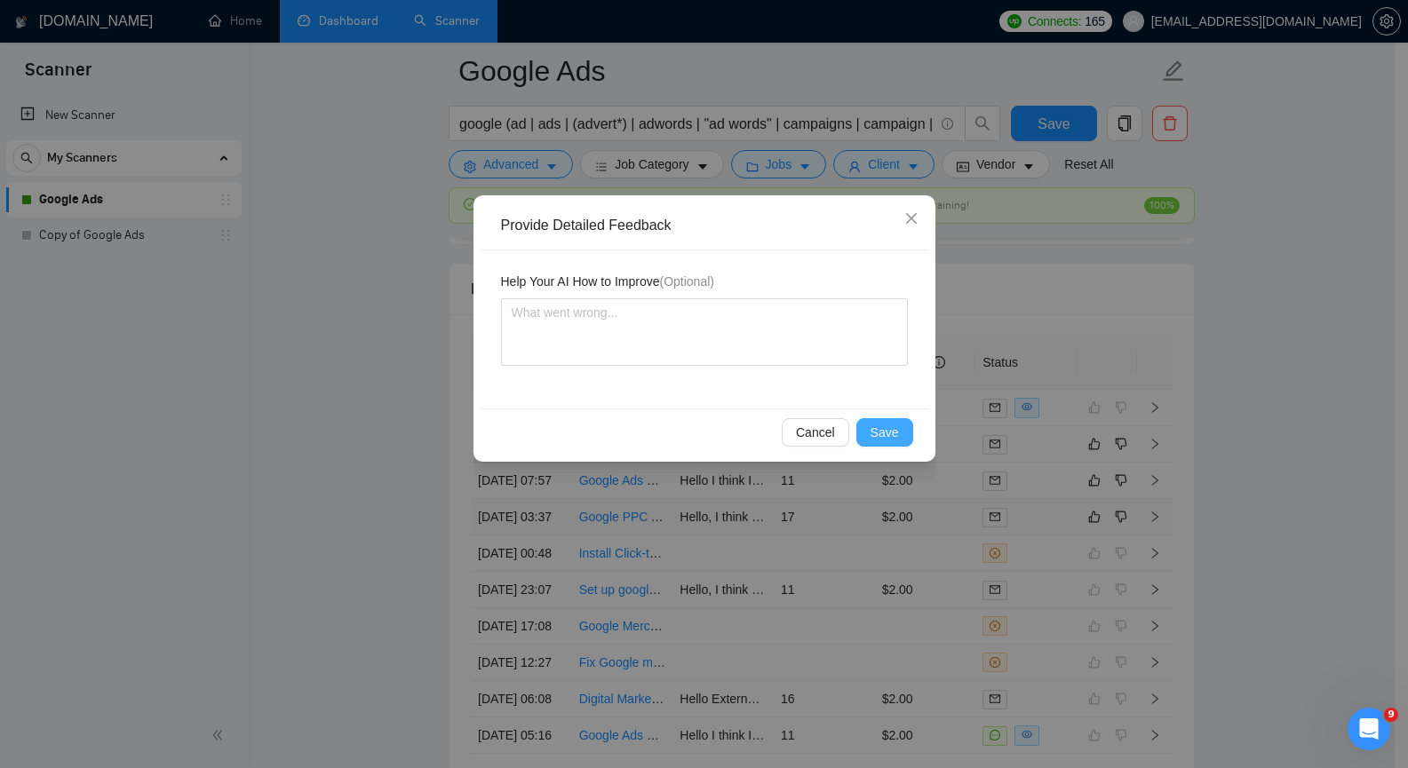
click at [901, 430] on button "Save" at bounding box center [884, 432] width 57 height 28
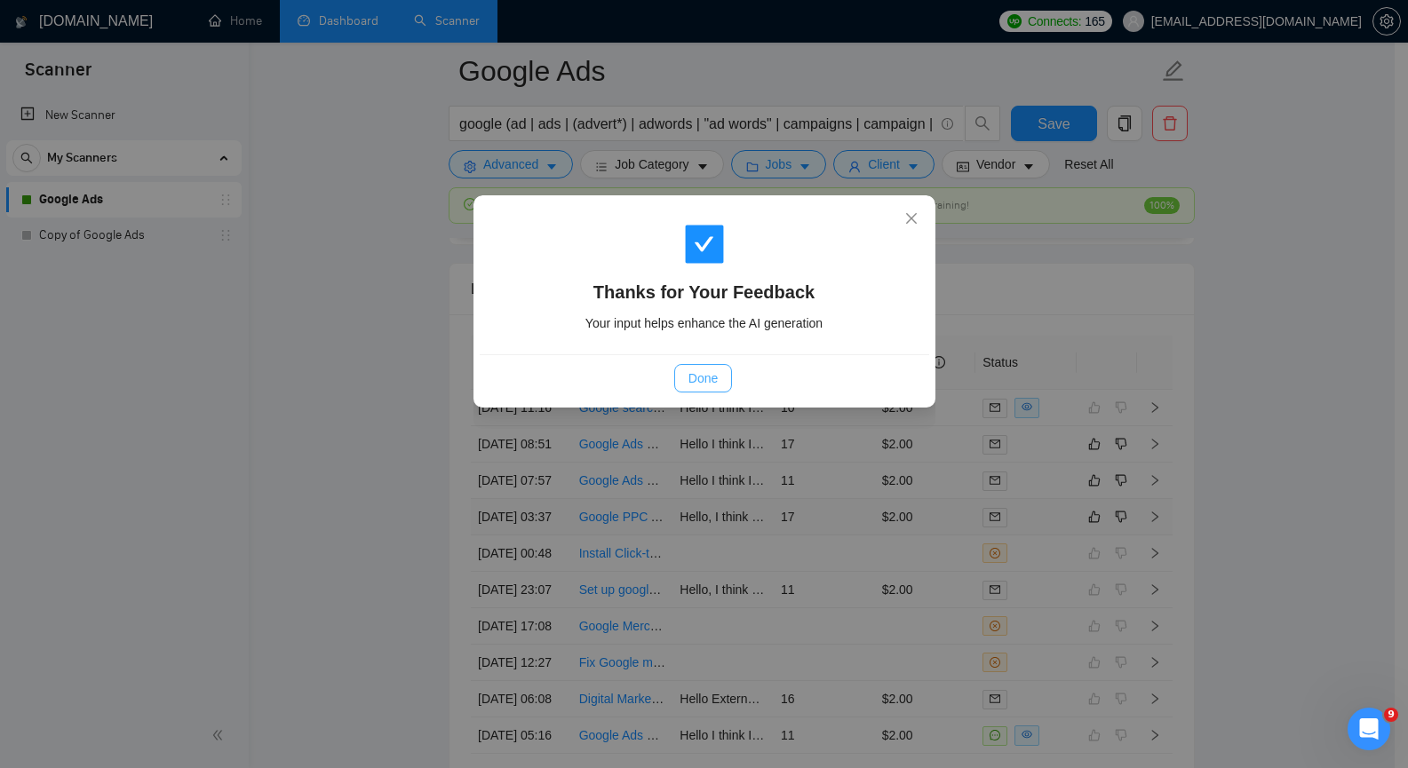
click at [710, 378] on span "Done" at bounding box center [702, 379] width 29 height 20
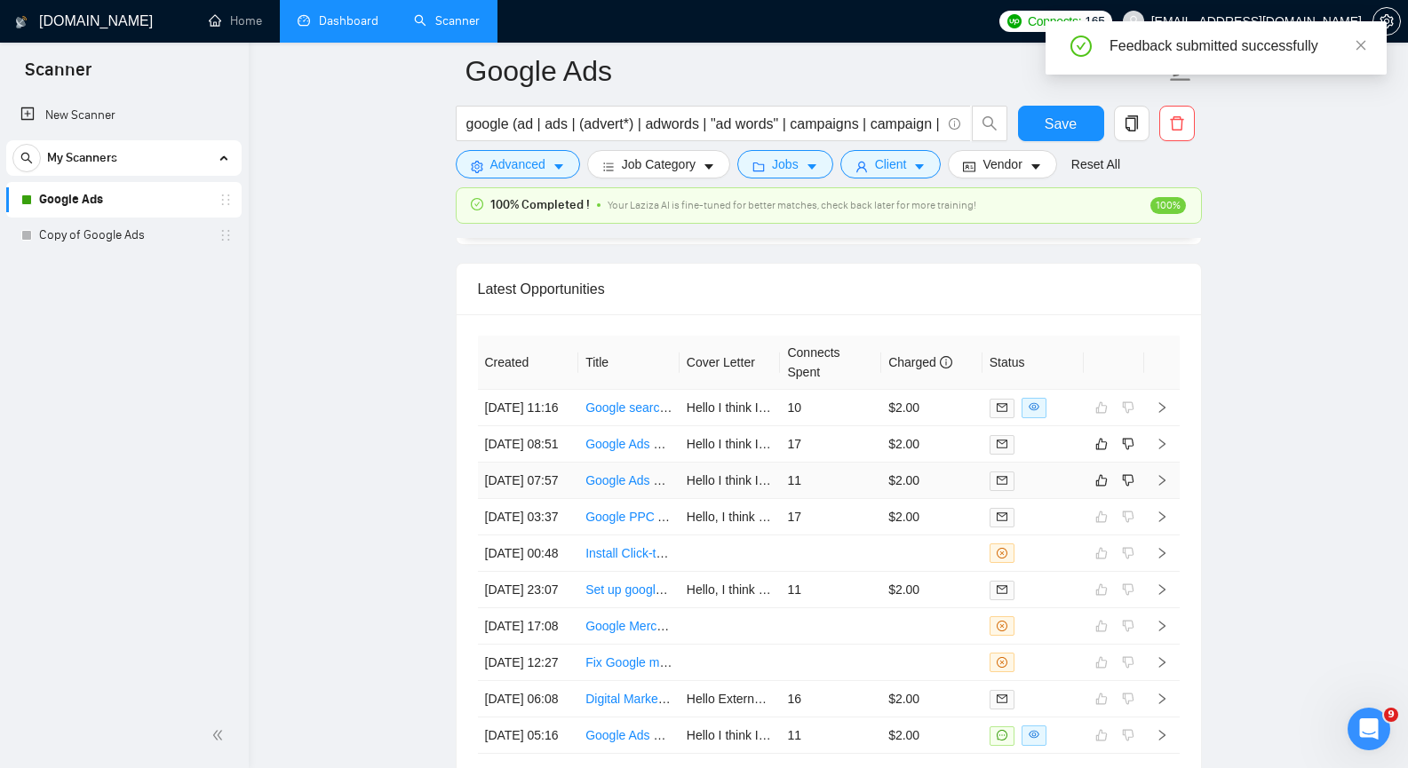
click at [1163, 499] on td at bounding box center [1162, 481] width 36 height 36
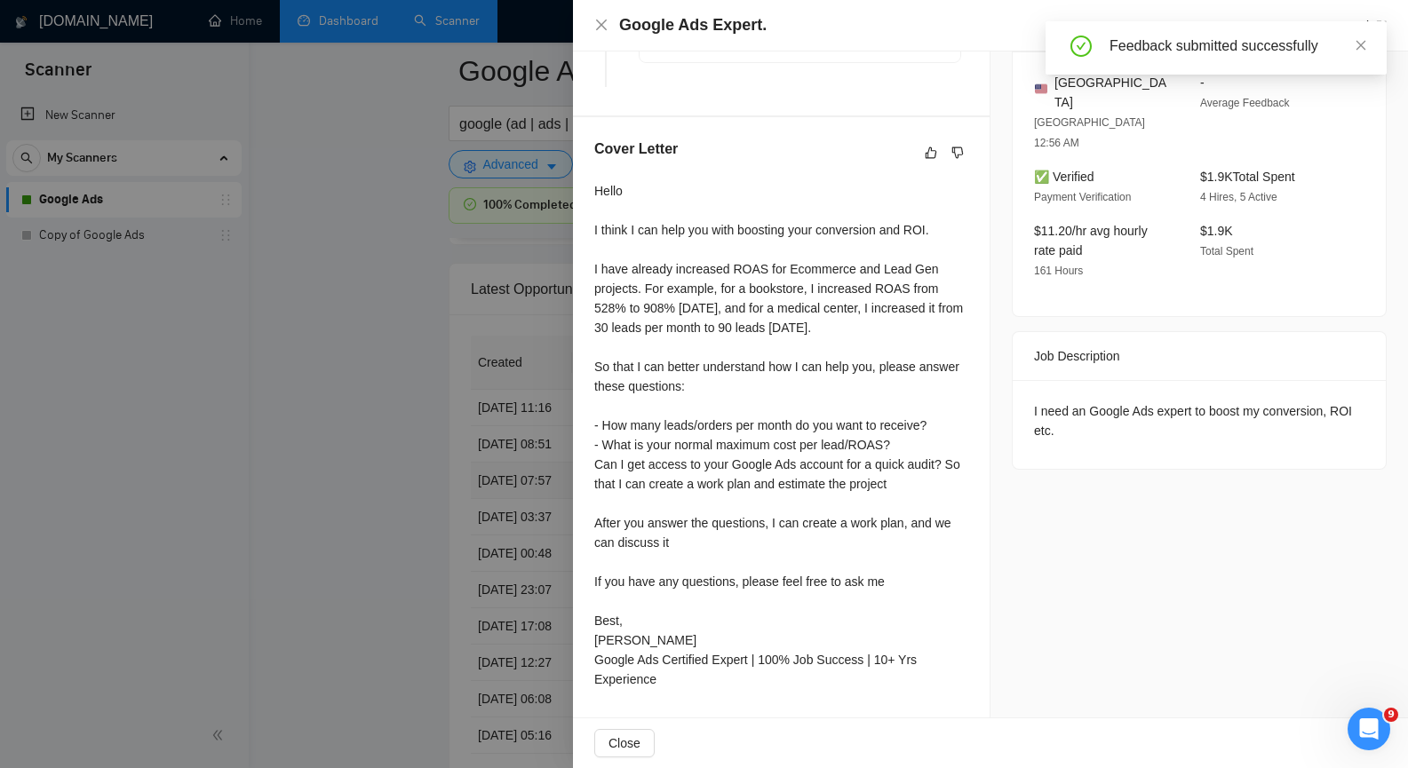
scroll to position [597, 0]
click at [600, 21] on icon "close" at bounding box center [601, 25] width 14 height 14
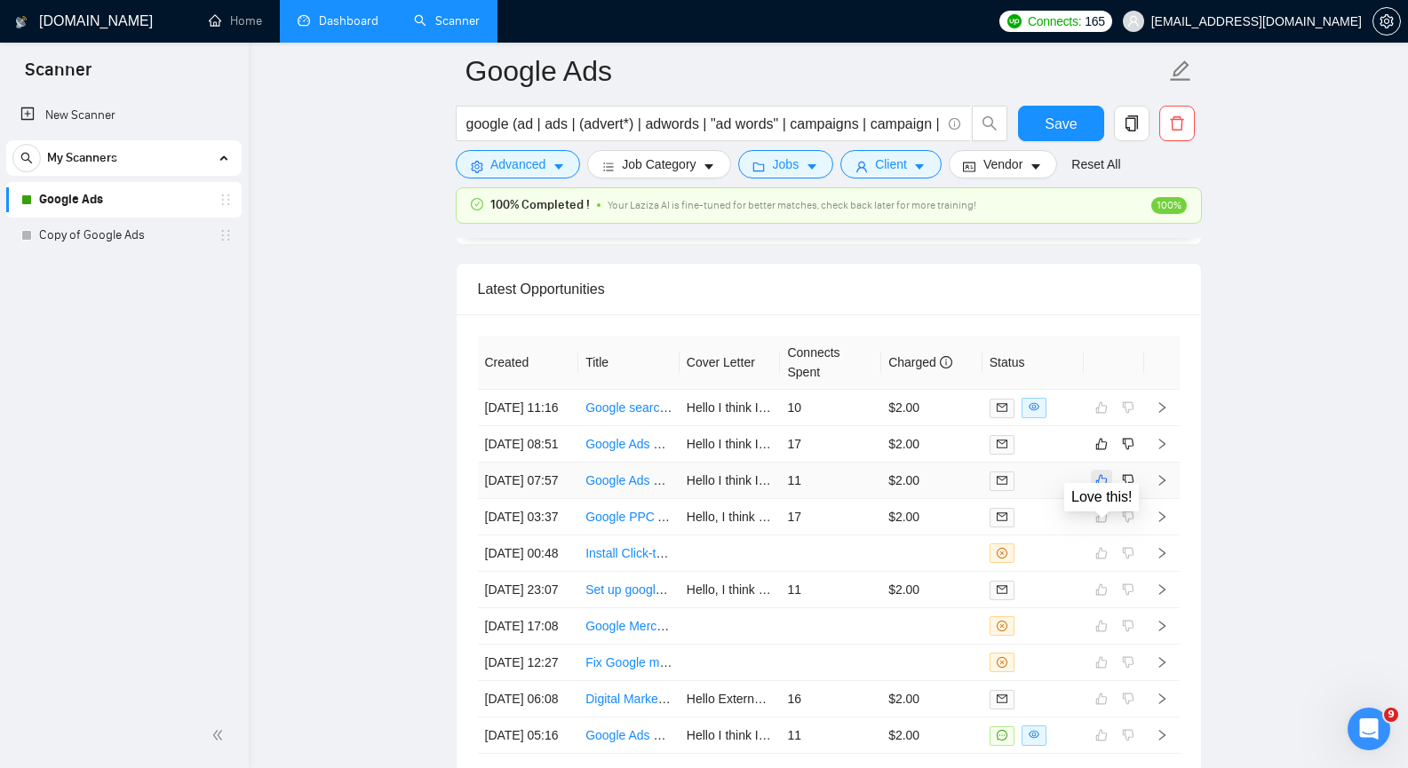
click at [1107, 488] on icon "like" at bounding box center [1101, 480] width 12 height 14
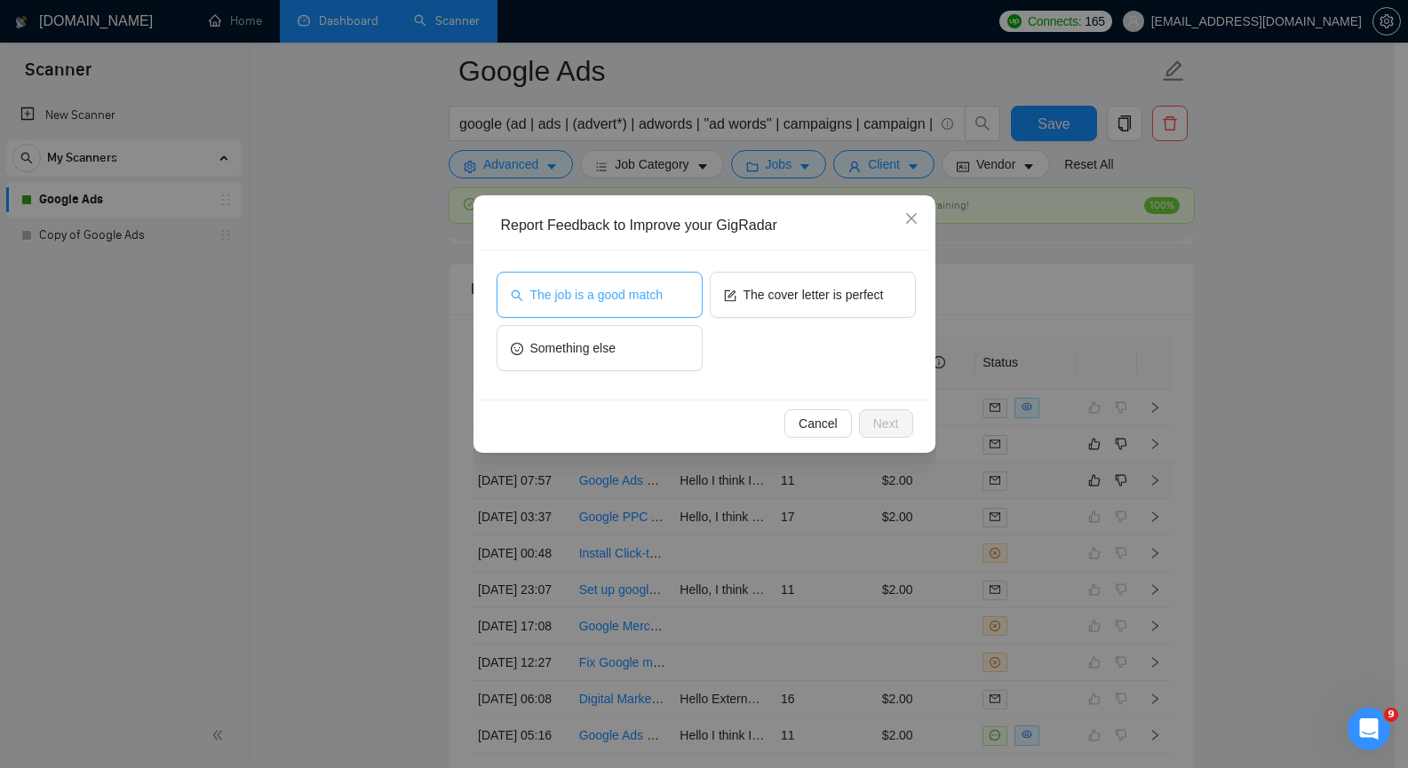
click at [617, 308] on button "The job is a good match" at bounding box center [599, 295] width 206 height 46
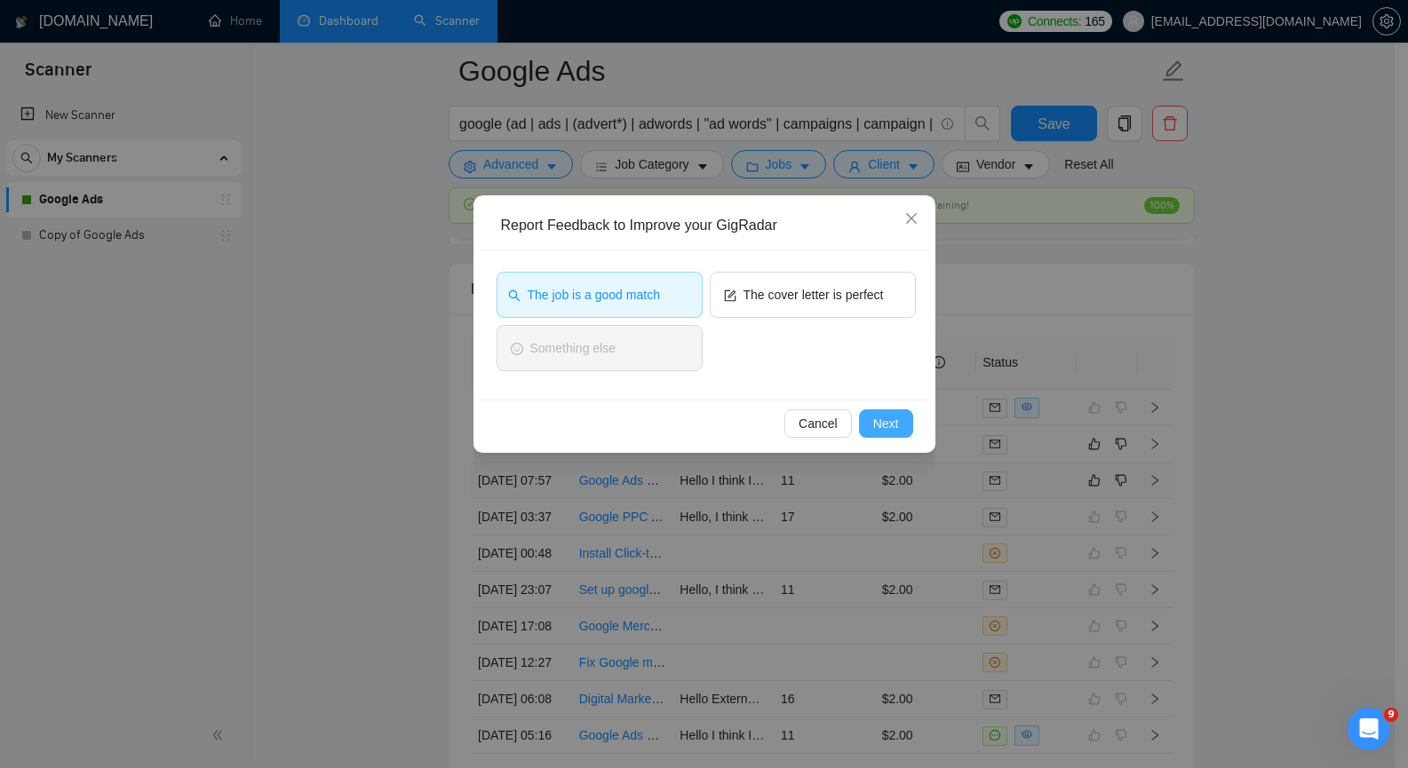
click at [894, 433] on button "Next" at bounding box center [886, 423] width 54 height 28
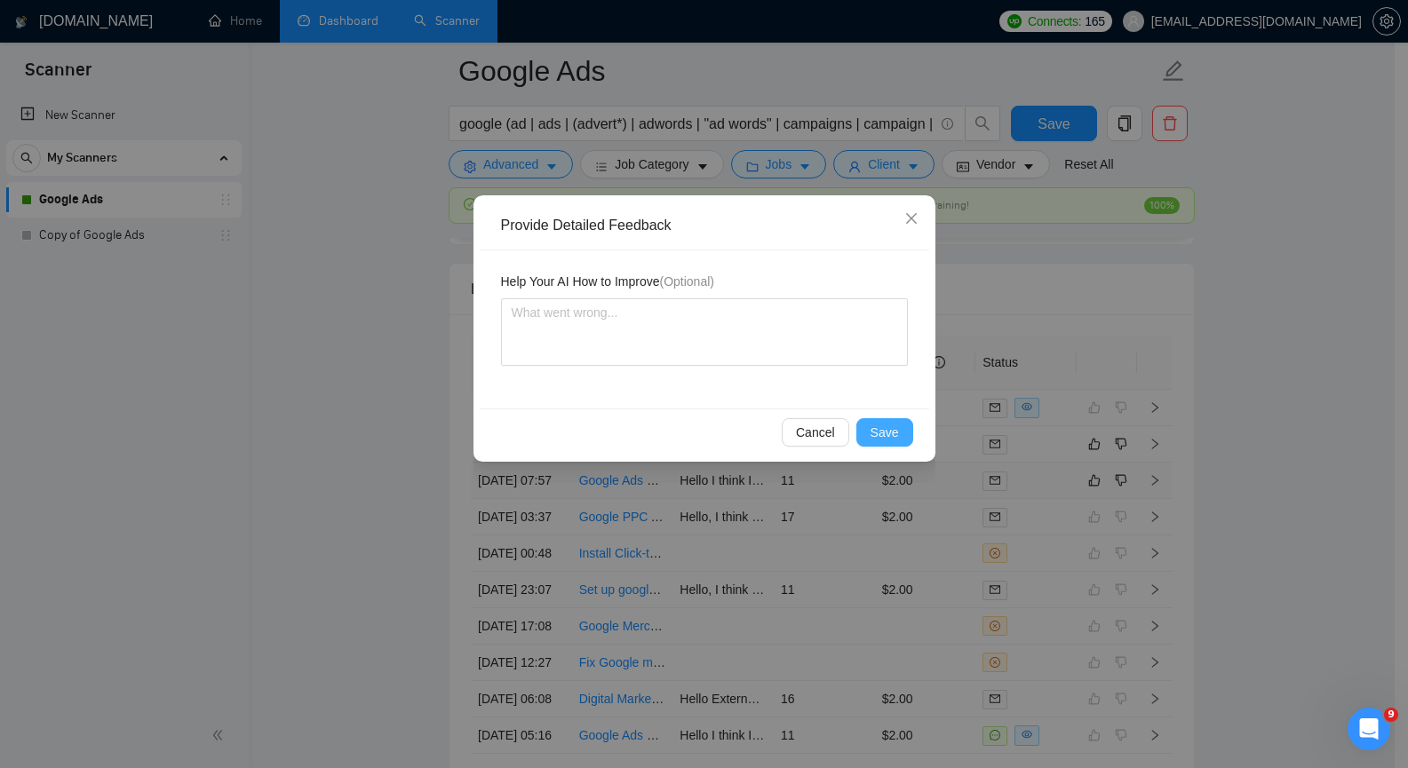
click at [893, 433] on span "Save" at bounding box center [884, 433] width 28 height 20
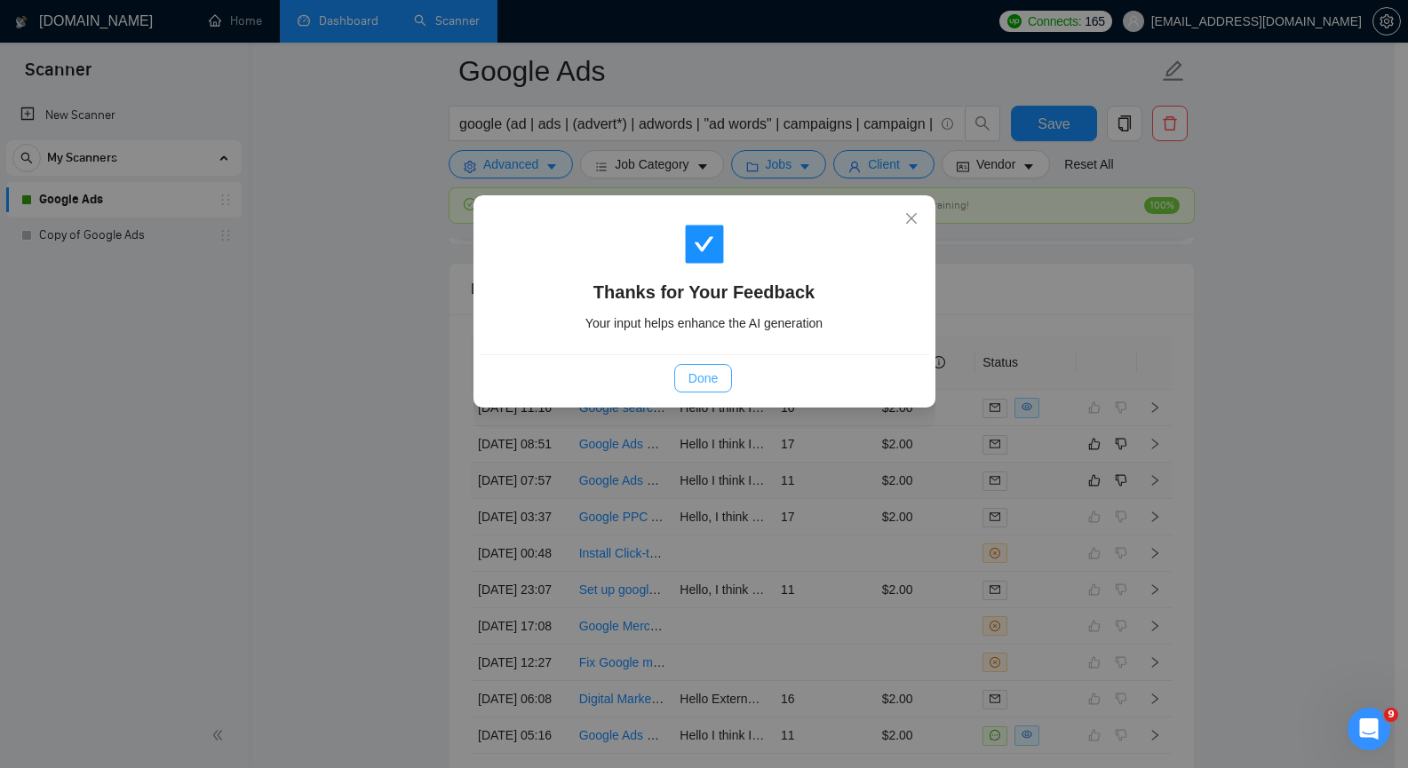
click at [713, 372] on span "Done" at bounding box center [702, 379] width 29 height 20
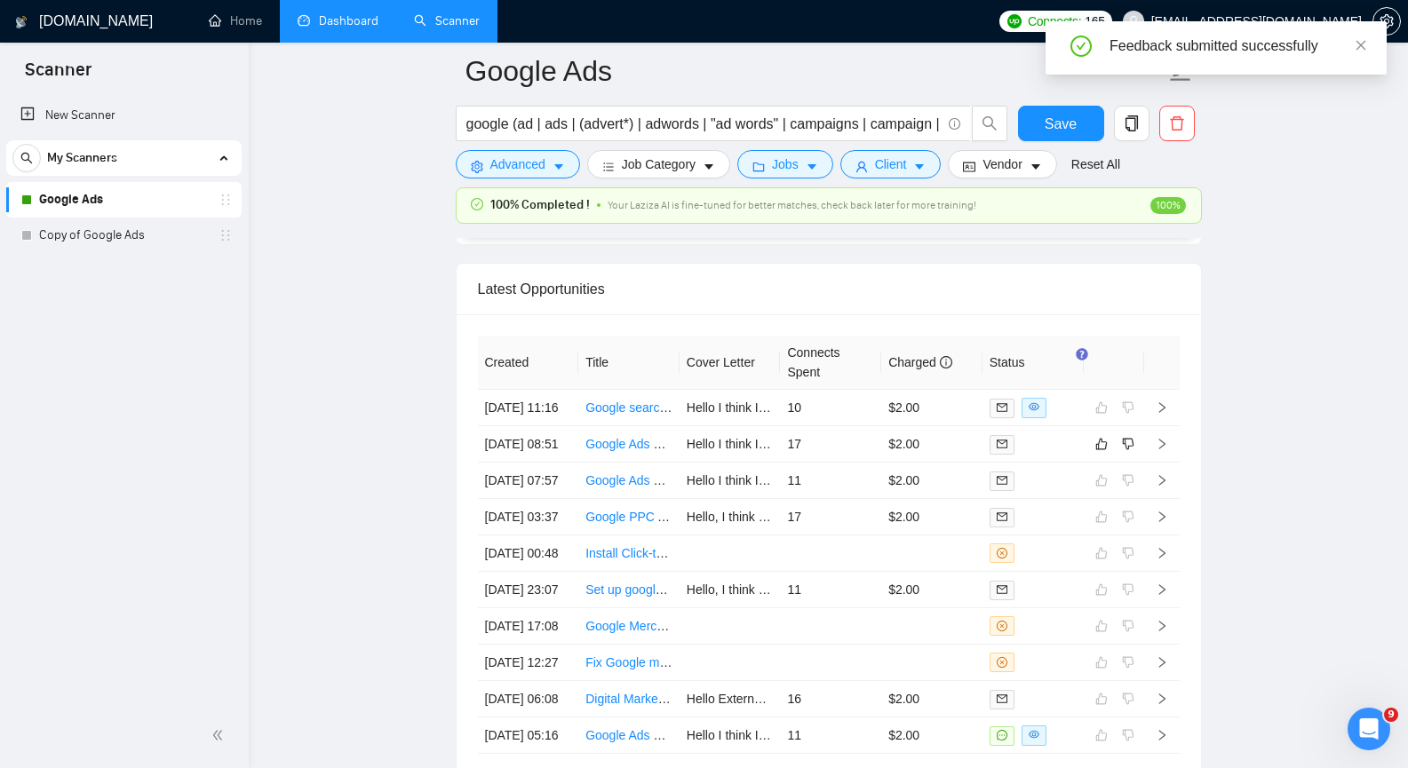
click at [1164, 290] on div "Latest Opportunities" at bounding box center [829, 289] width 702 height 51
click at [1161, 450] on icon "right" at bounding box center [1162, 444] width 12 height 12
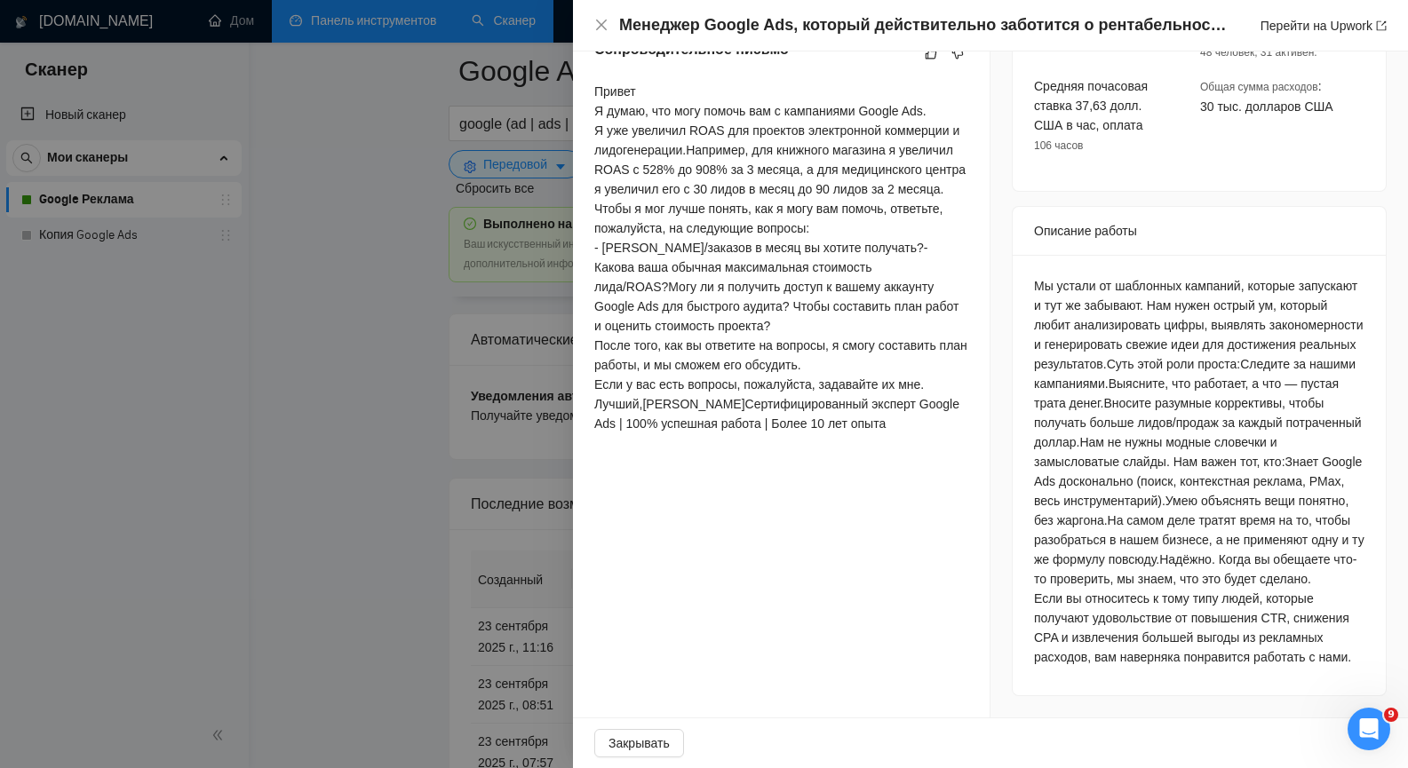
scroll to position [672, 0]
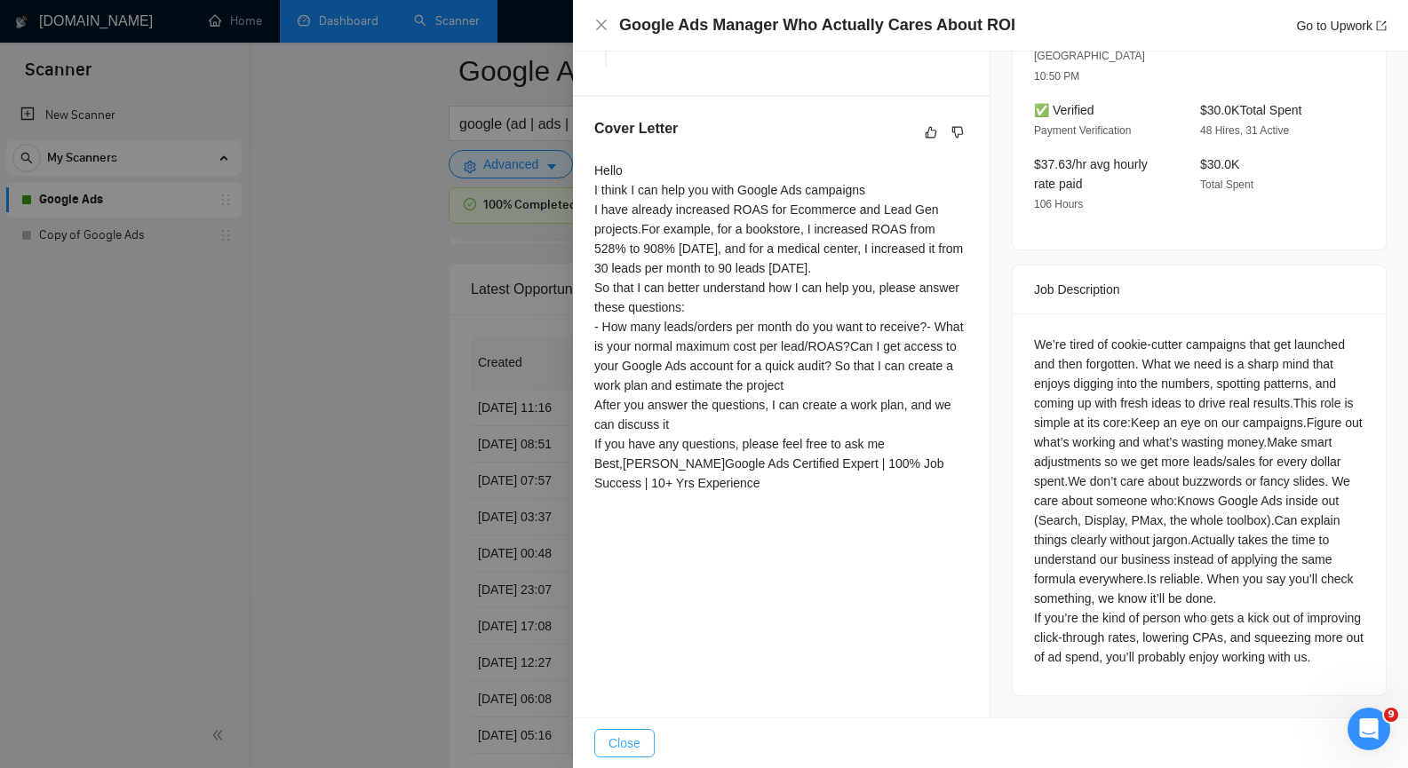
click at [626, 735] on span "Close" at bounding box center [624, 744] width 32 height 20
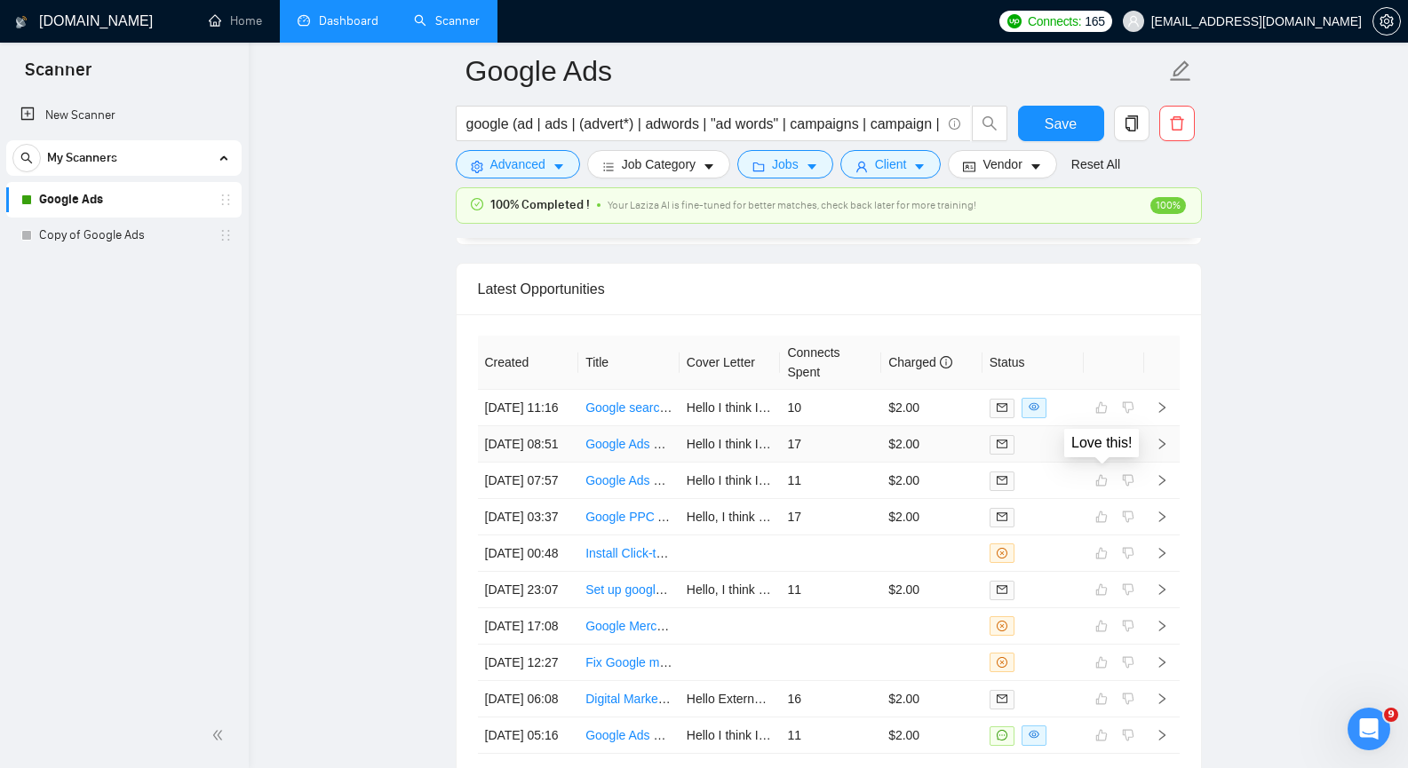
click at [1107, 451] on icon "like" at bounding box center [1101, 444] width 12 height 14
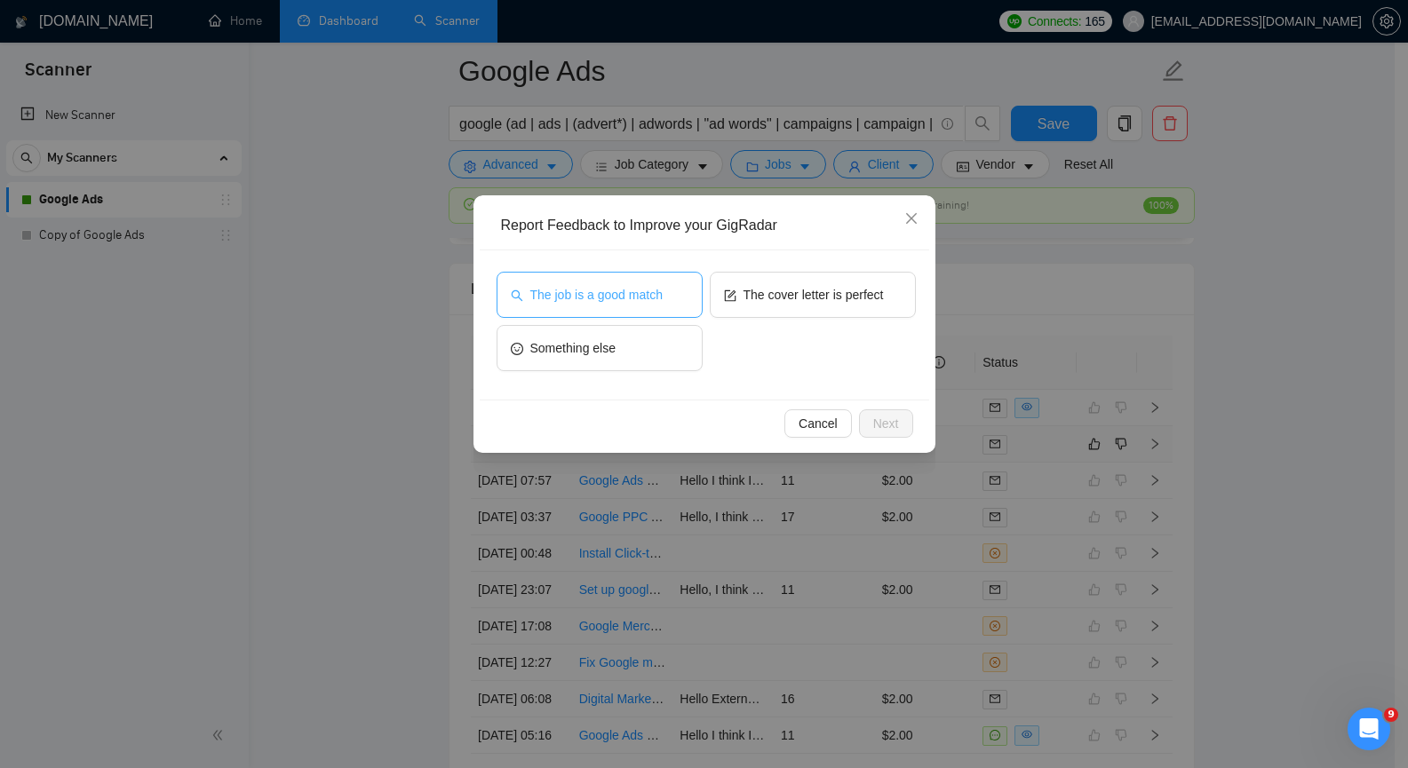
click at [650, 303] on span "The job is a good match" at bounding box center [596, 295] width 132 height 20
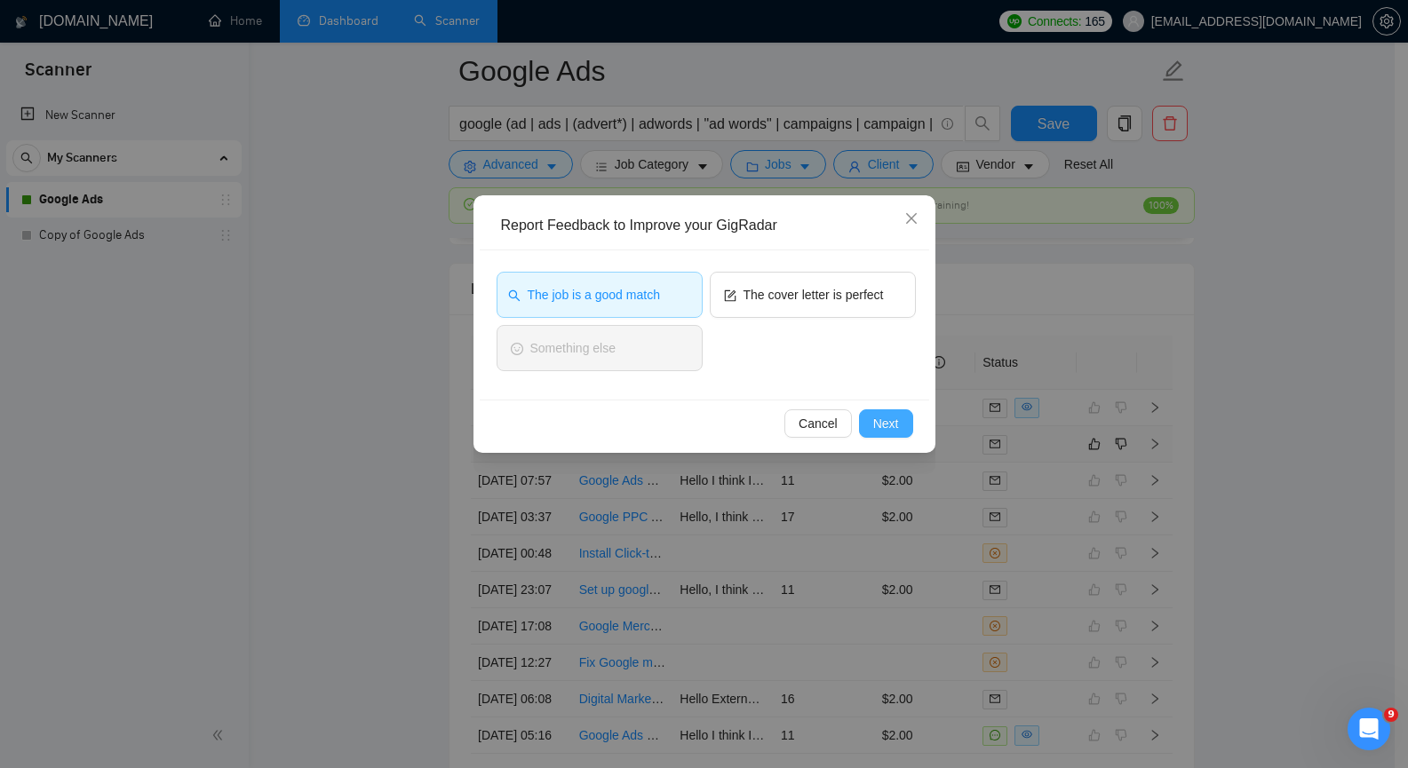
click at [871, 423] on button "Next" at bounding box center [886, 423] width 54 height 28
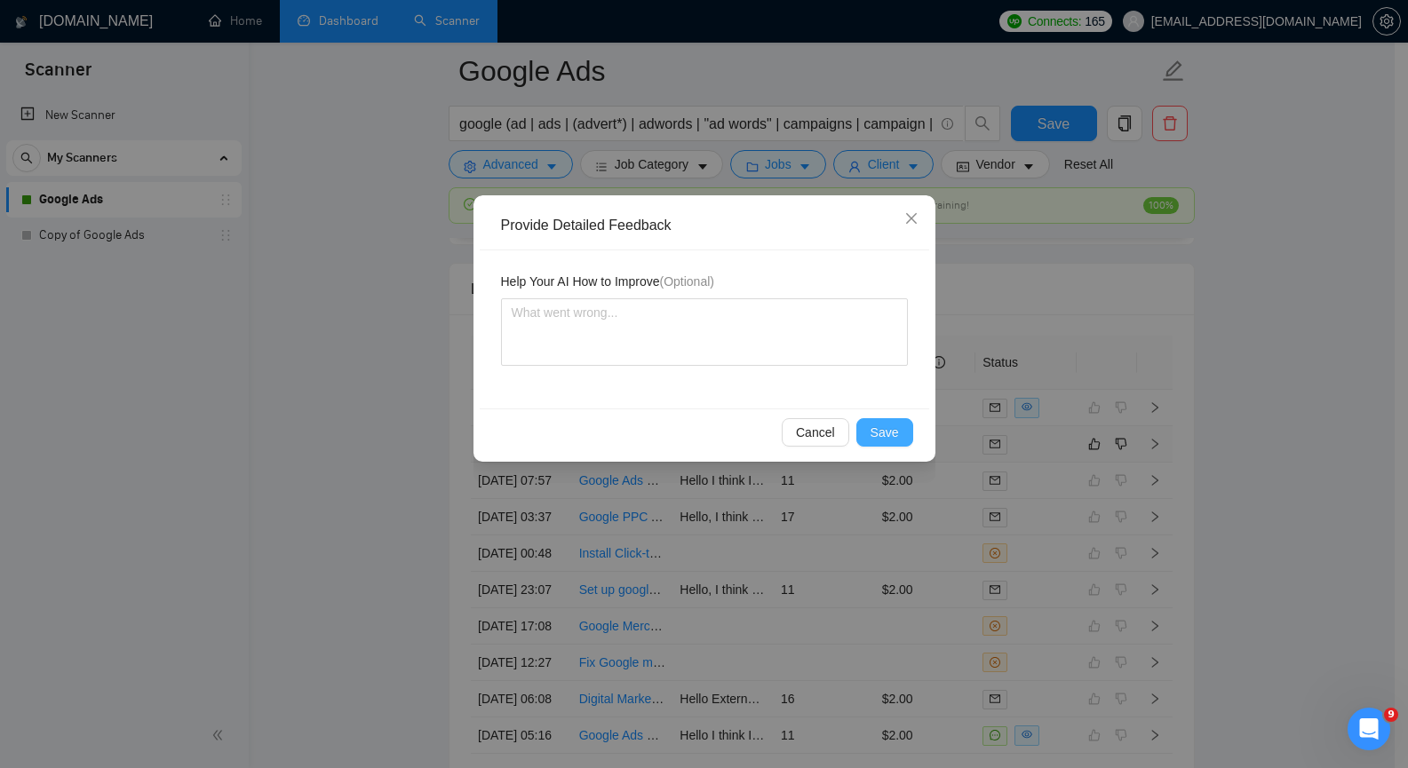
click at [885, 428] on span "Save" at bounding box center [884, 433] width 28 height 20
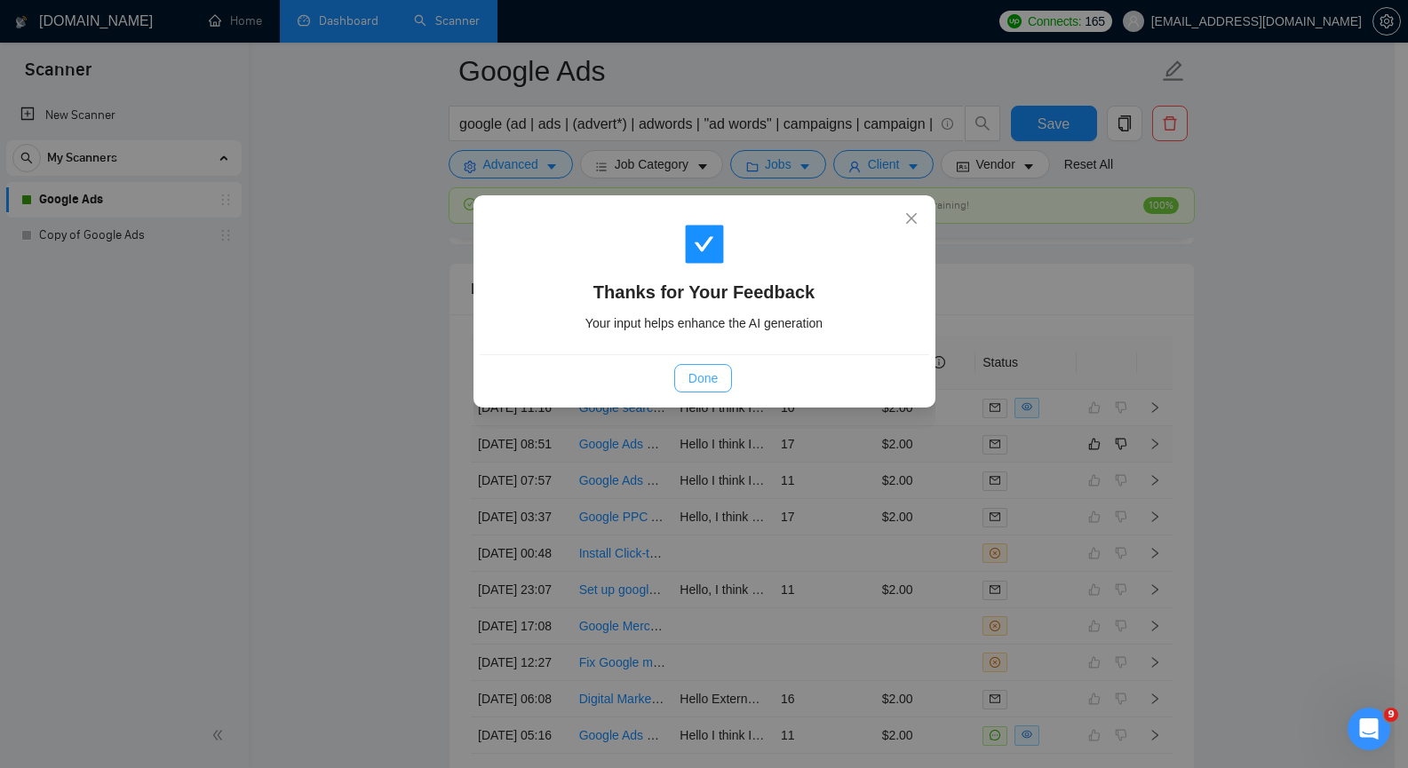
click at [718, 373] on button "Done" at bounding box center [703, 378] width 58 height 28
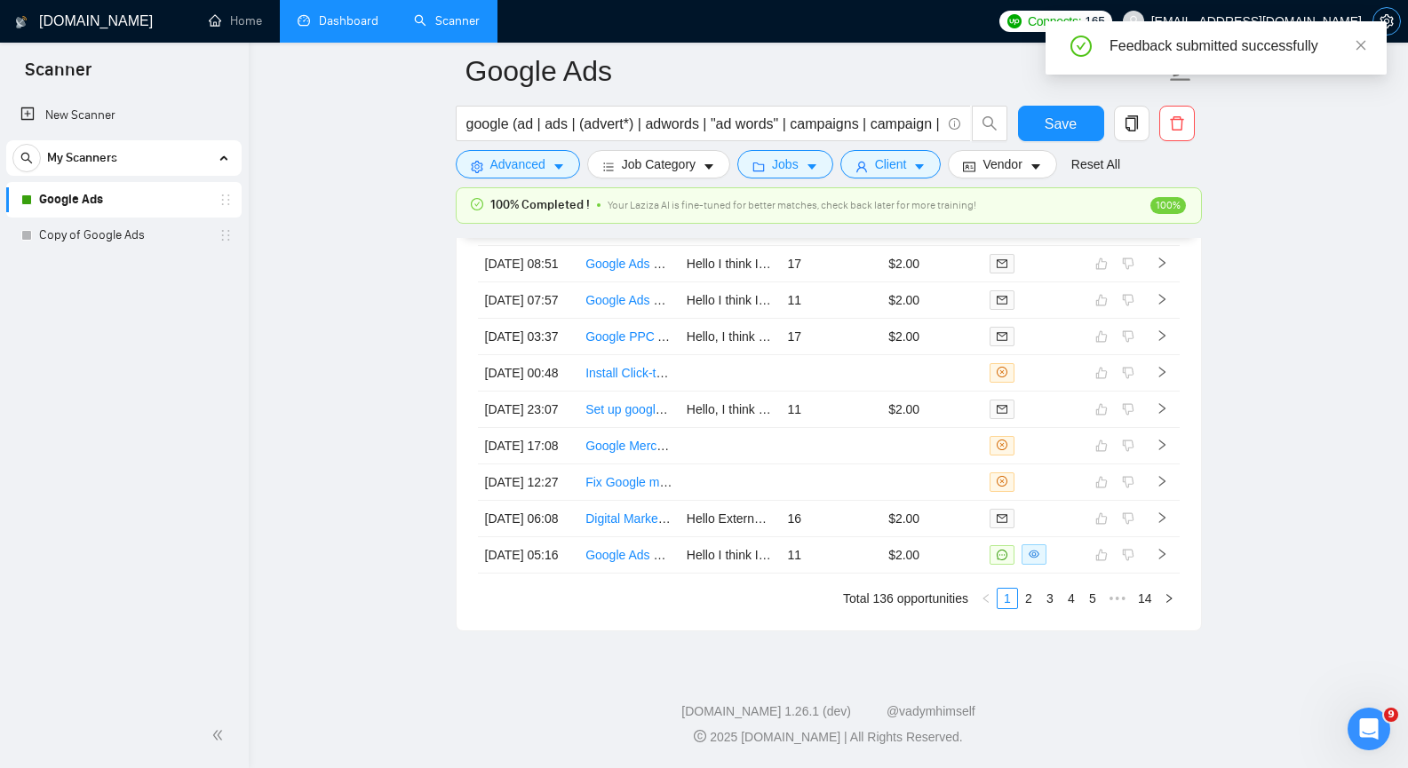
click at [1384, 17] on icon "setting" at bounding box center [1385, 21] width 13 height 14
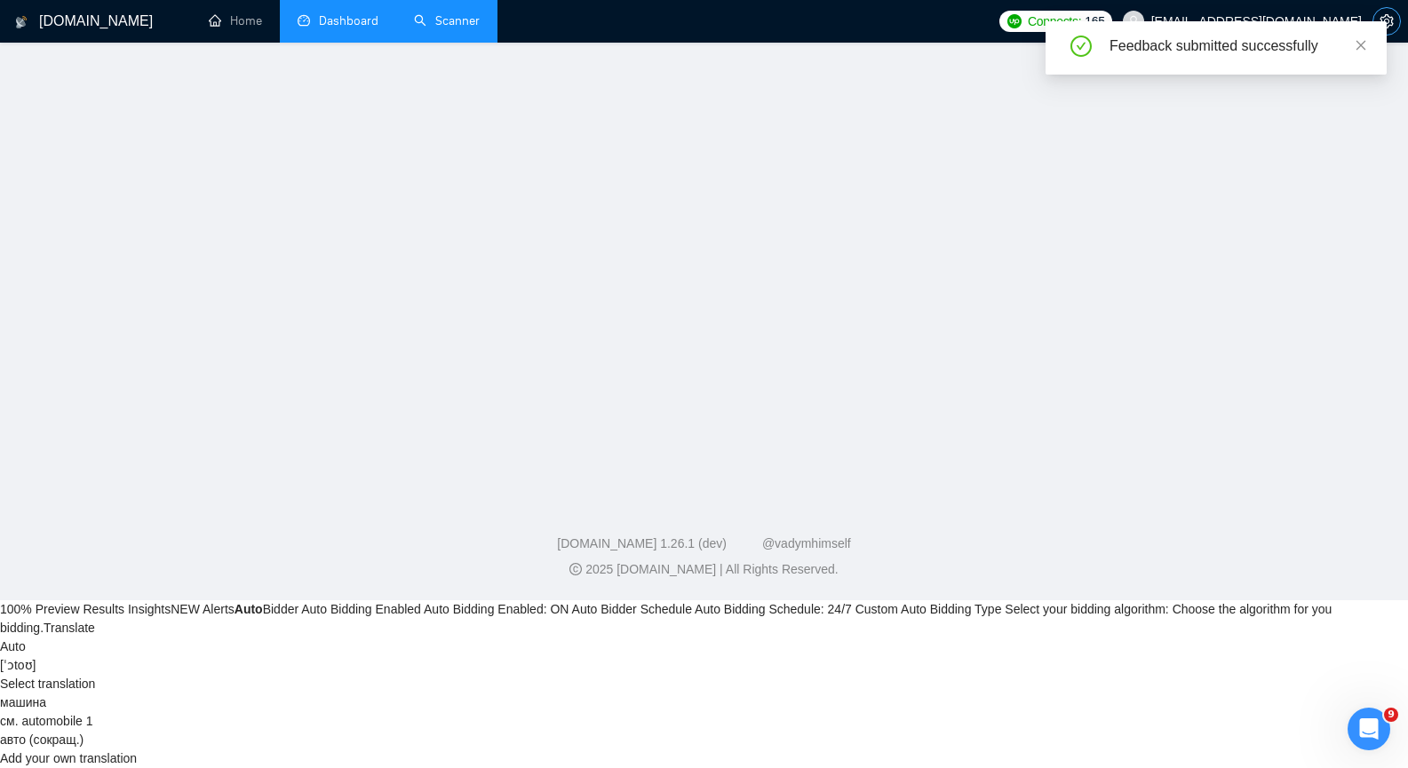
scroll to position [43, 0]
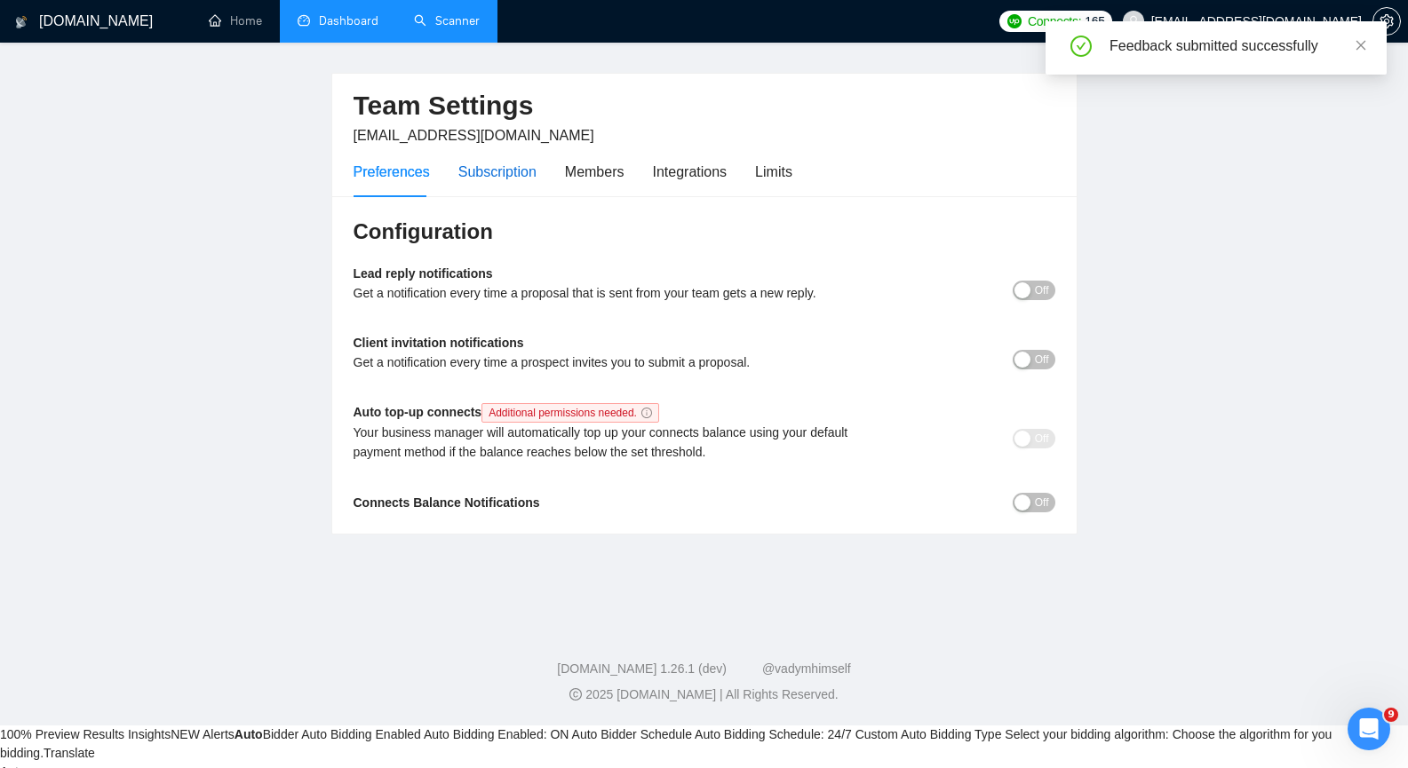
click at [521, 180] on div "Subscription" at bounding box center [497, 172] width 78 height 22
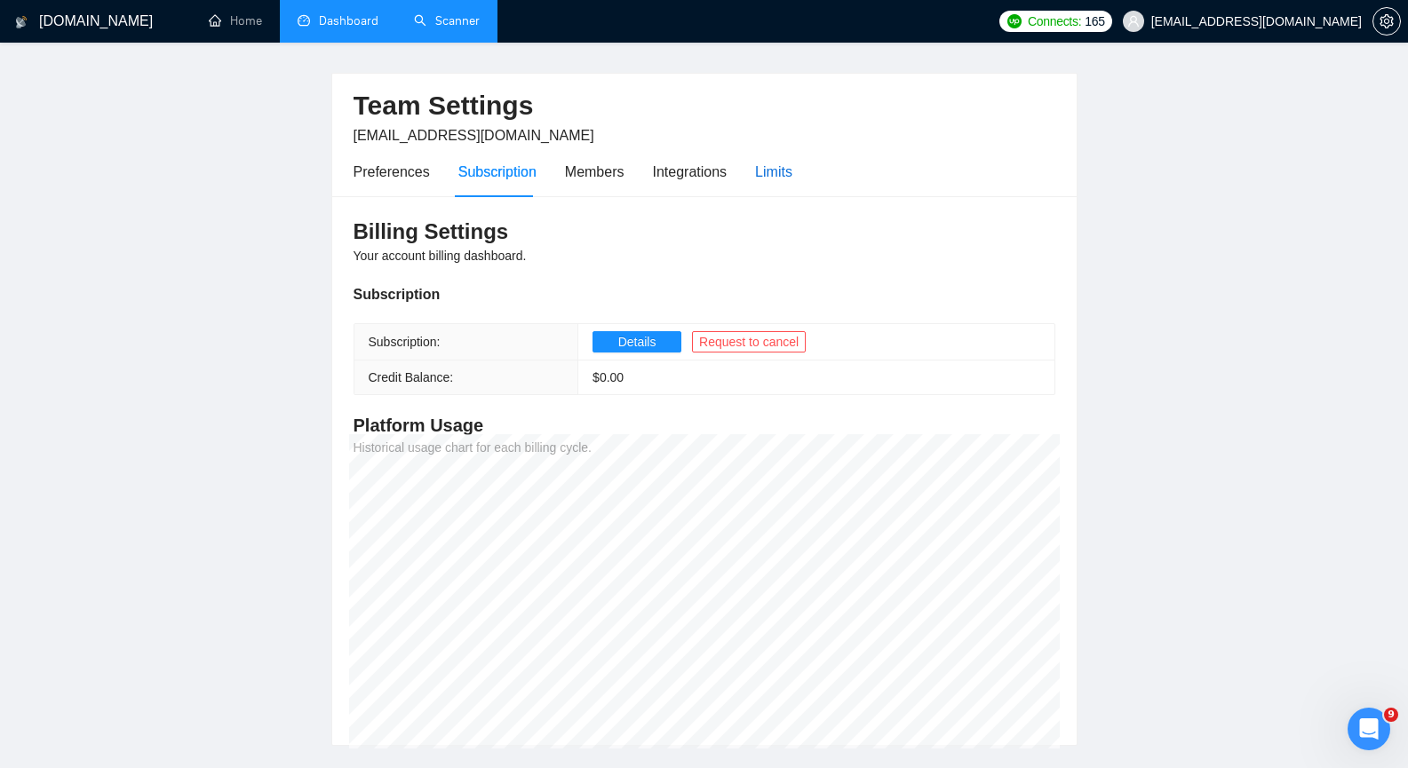
click at [775, 180] on div "Limits" at bounding box center [773, 172] width 37 height 22
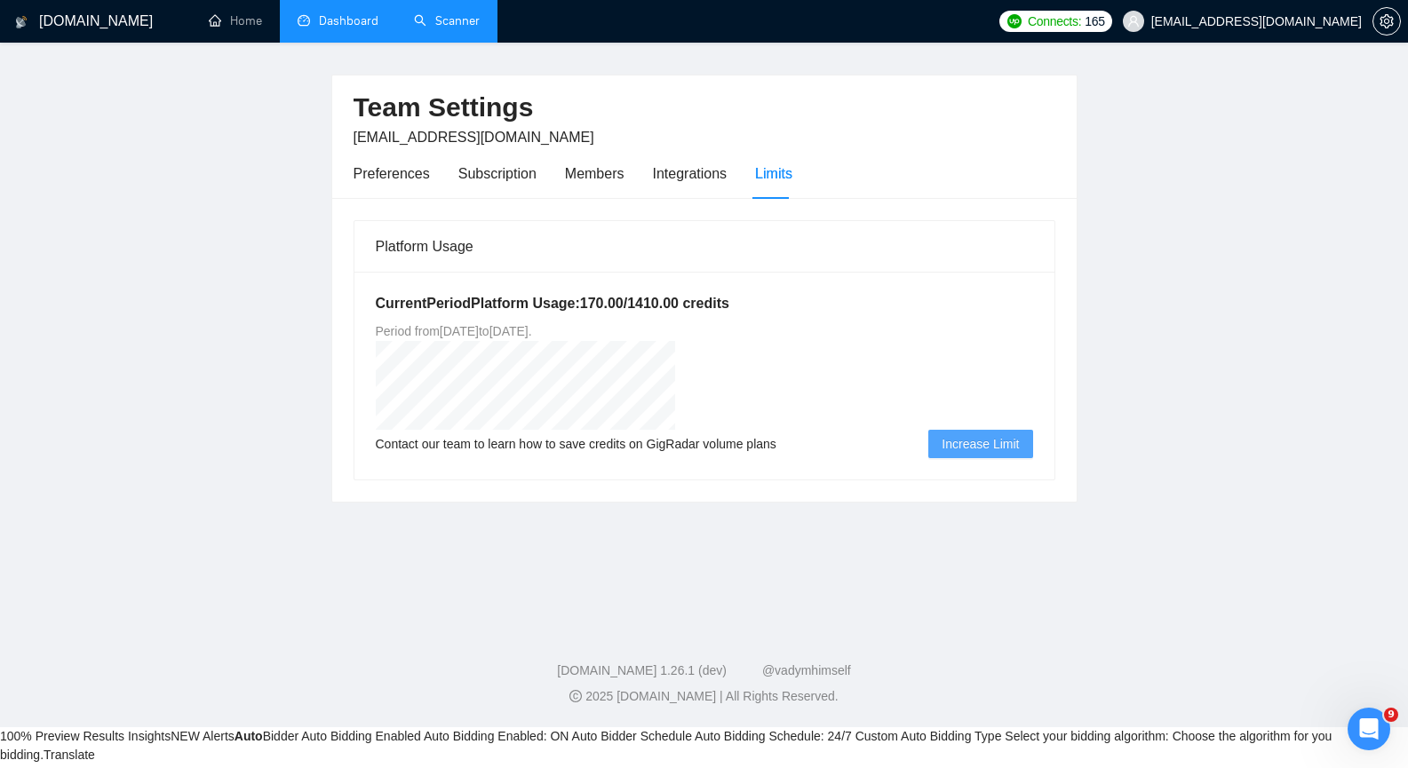
scroll to position [43, 0]
